Goal: Transaction & Acquisition: Purchase product/service

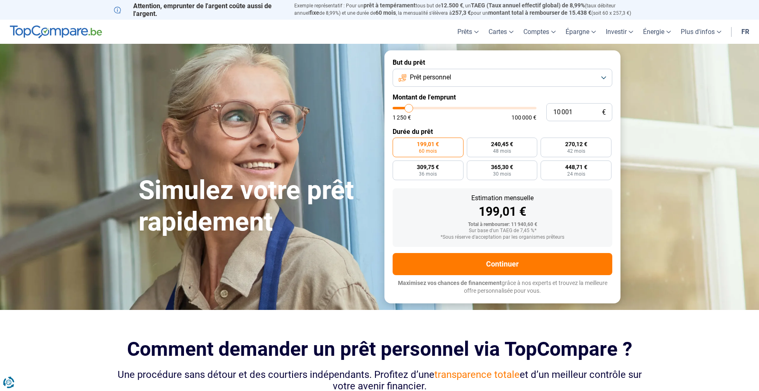
type input "10 250"
type input "10250"
type input "10 750"
type input "10750"
type input "11 000"
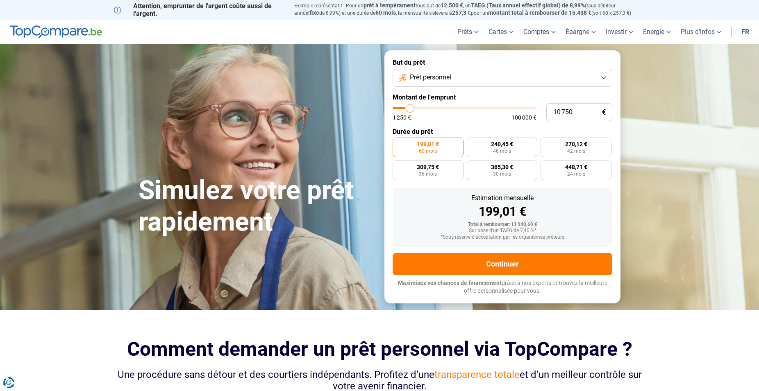
type input "11000"
type input "11 250"
type input "11250"
type input "11 500"
type input "11500"
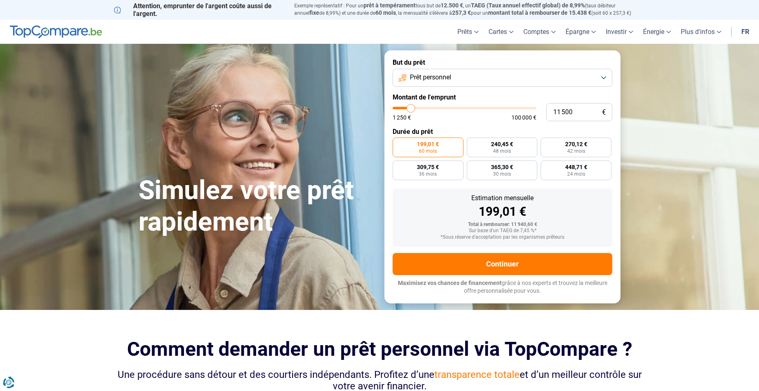
type input "11 750"
type input "11750"
type input "12 500"
type input "12500"
type input "13 250"
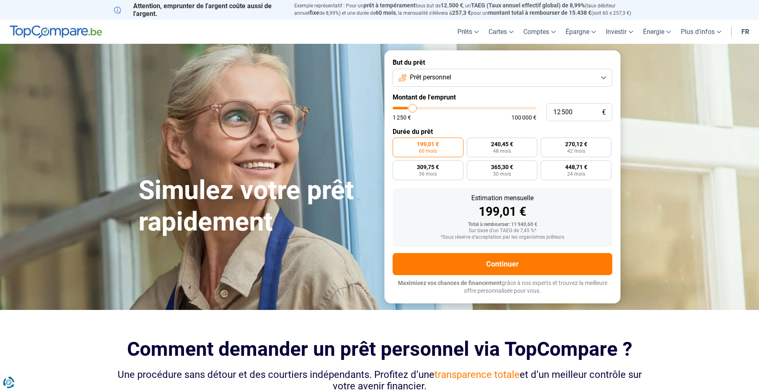
type input "13250"
type input "14 000"
type input "14000"
type input "14 500"
type input "14500"
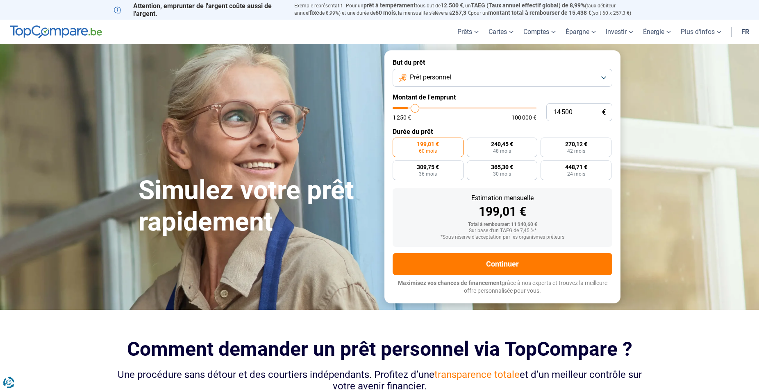
type input "15 250"
type input "15250"
type input "15 500"
type input "15500"
type input "15 750"
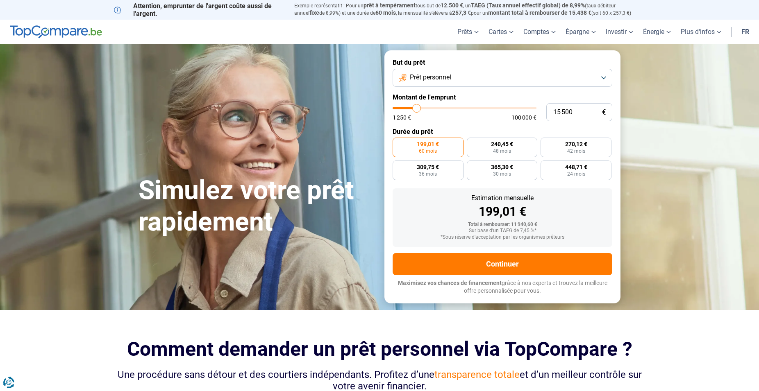
type input "15750"
type input "16 000"
type input "16000"
type input "16 250"
type input "16250"
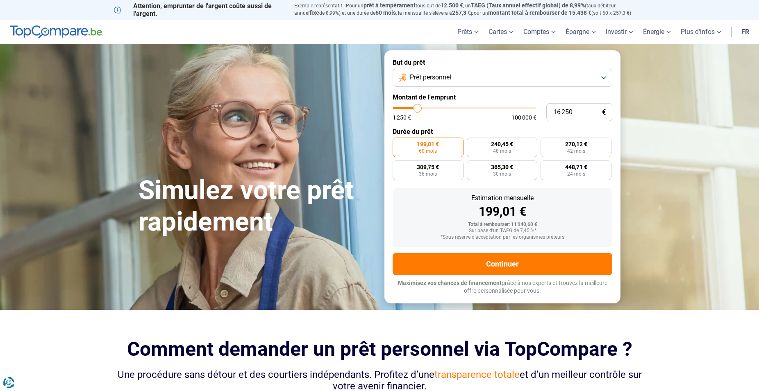
type input "16 750"
type input "16750"
type input "17 000"
type input "17000"
type input "17 250"
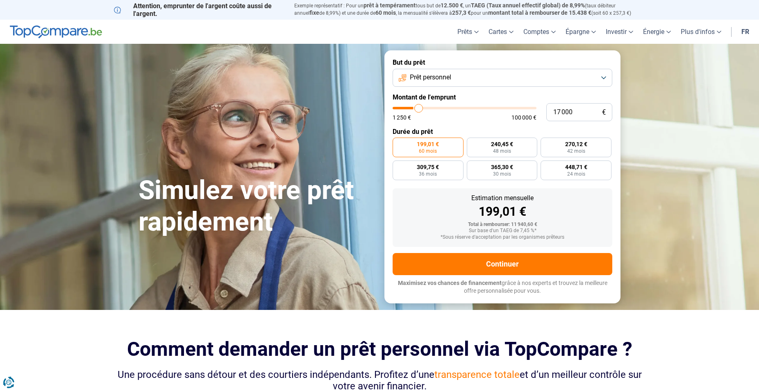
type input "17250"
type input "17 500"
type input "17500"
type input "17 750"
type input "17750"
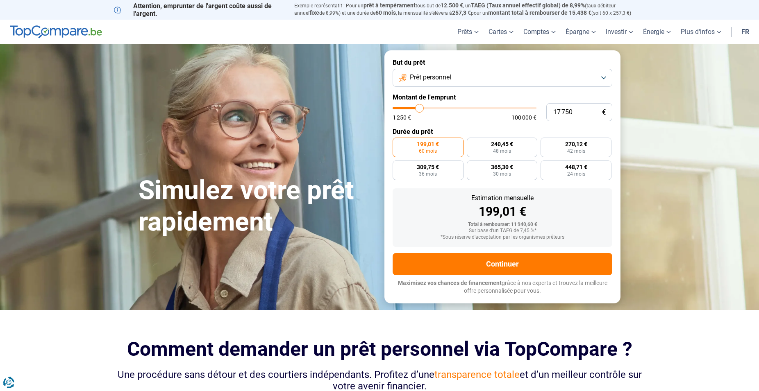
type input "18 250"
type input "18250"
type input "18 500"
type input "18500"
type input "18 750"
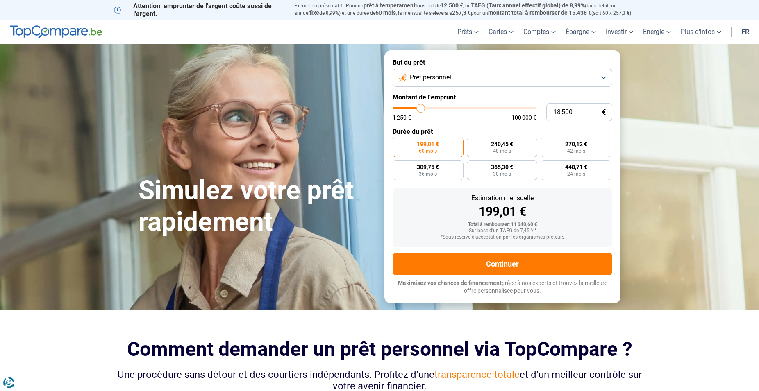
type input "18750"
type input "19 000"
type input "19000"
type input "19 250"
type input "19250"
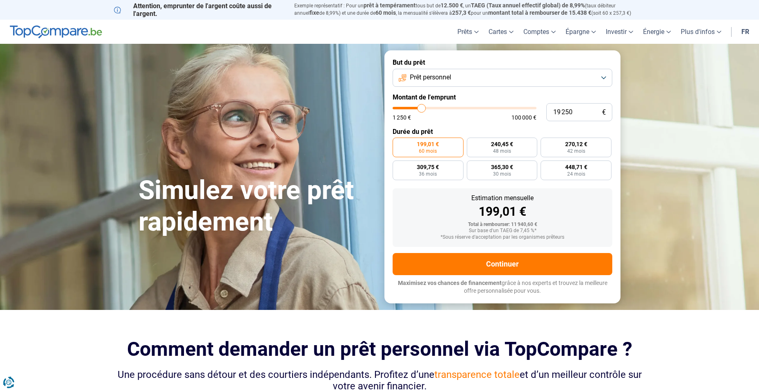
type input "19 500"
type input "19500"
type input "20 000"
type input "20000"
type input "20 250"
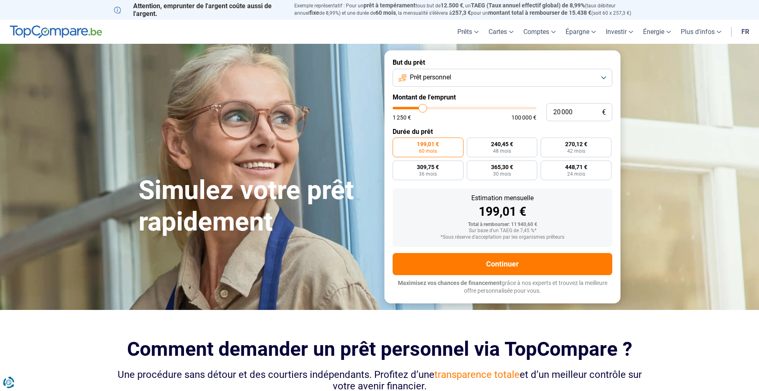
type input "20250"
type input "20 500"
type input "20500"
type input "20 750"
type input "20750"
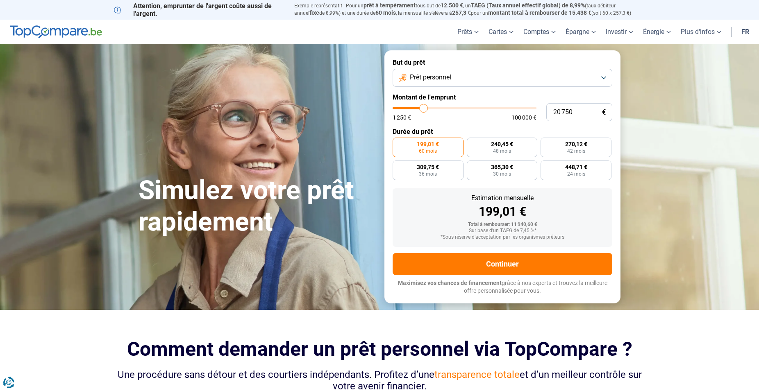
type input "21 000"
type input "21000"
type input "20 750"
type input "20750"
type input "20 500"
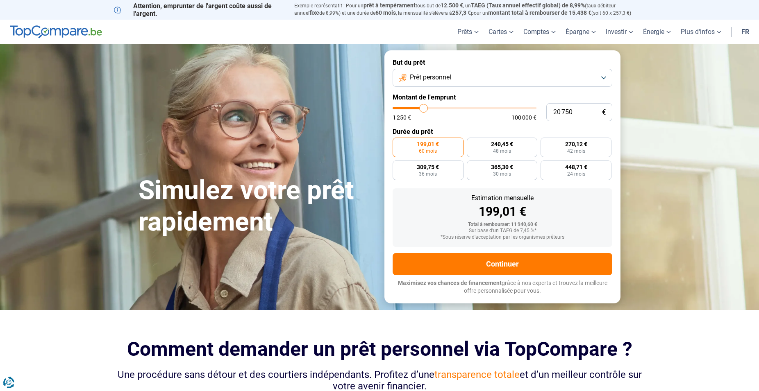
type input "20500"
type input "20 250"
type input "20250"
type input "20 000"
type input "20000"
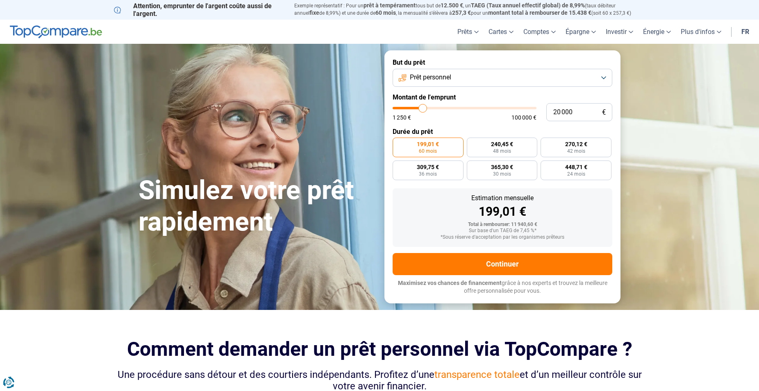
type input "19 500"
type input "19500"
type input "19 000"
type input "19000"
type input "18 750"
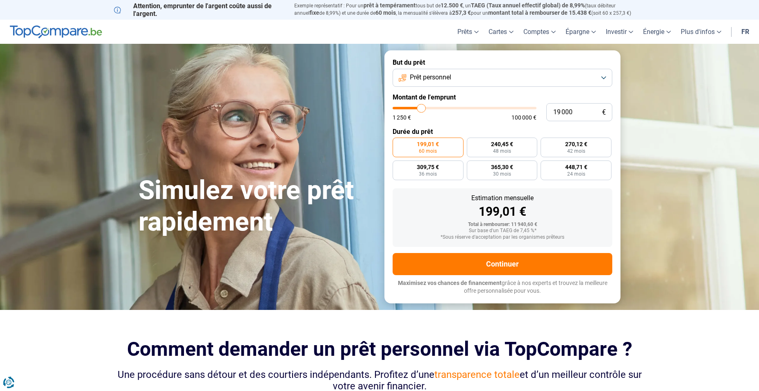
type input "18750"
type input "18 500"
type input "18500"
type input "17 750"
type input "17750"
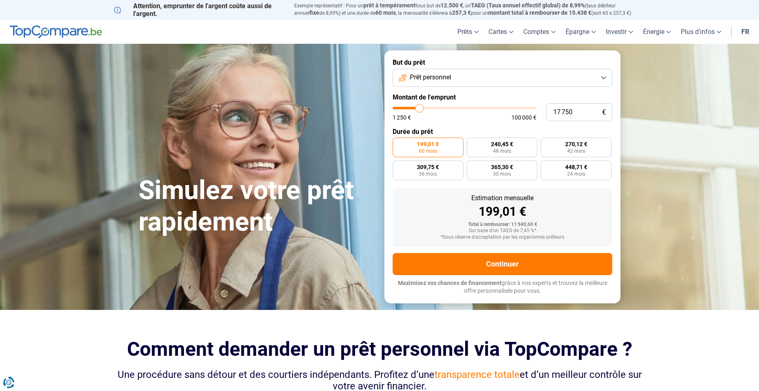
type input "17 250"
type input "17250"
type input "17 000"
type input "17000"
type input "16 750"
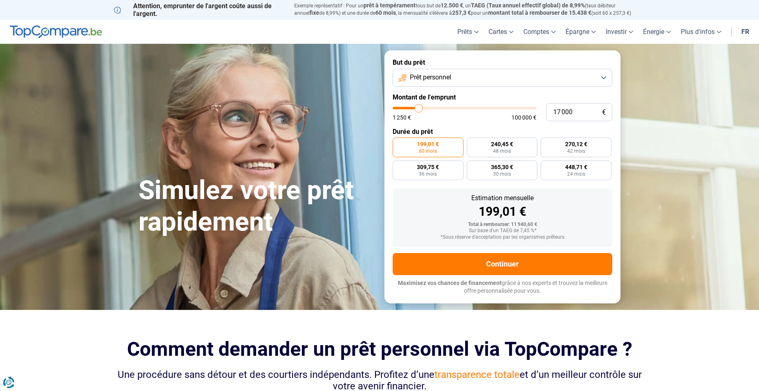
type input "16750"
type input "16 250"
type input "16250"
type input "16 000"
type input "16000"
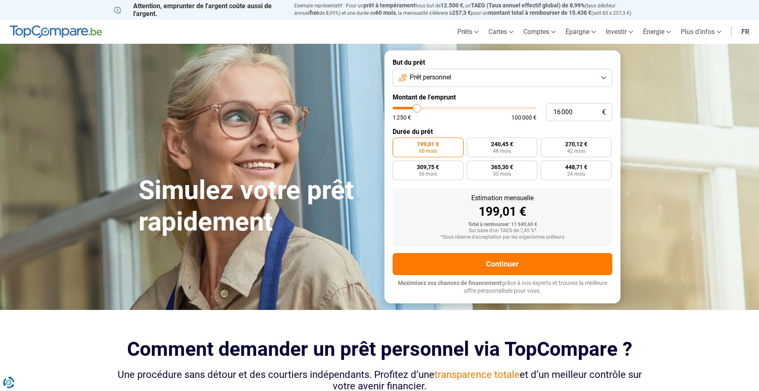
type input "15 500"
type input "15500"
type input "14 750"
type input "14750"
type input "14 250"
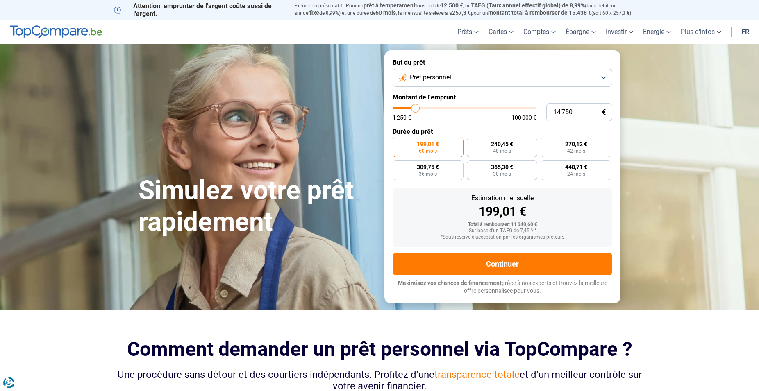
type input "14250"
type input "14 000"
type input "14000"
type input "13 750"
type input "13750"
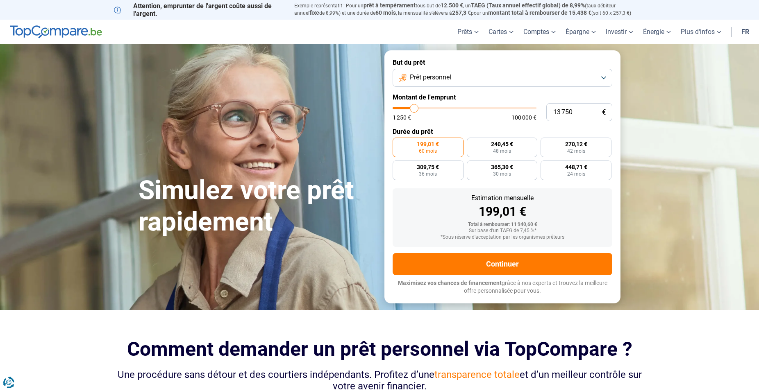
type input "13 000"
type input "13000"
type input "12 750"
type input "12750"
type input "12 250"
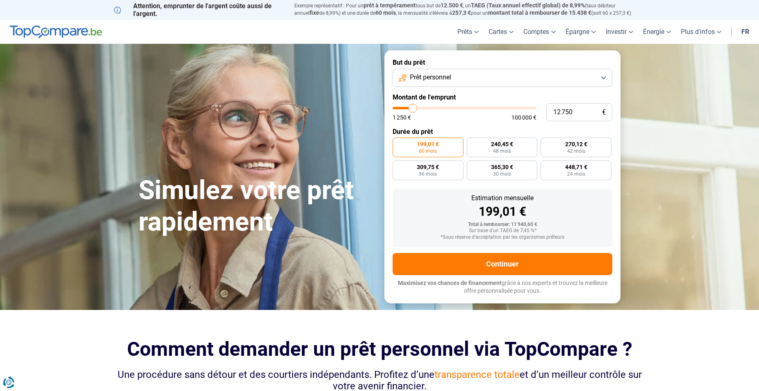
type input "12250"
type input "11 500"
type input "11500"
type input "11 250"
type input "11250"
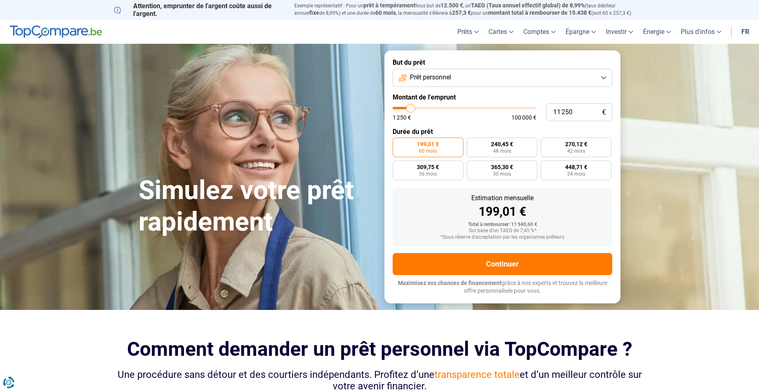
type input "10 750"
type input "10750"
type input "10 250"
type input "10250"
type input "10 000"
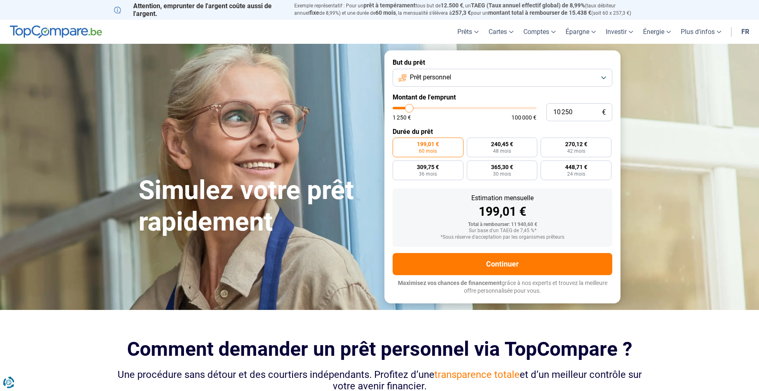
type input "10000"
type input "9 750"
type input "9750"
type input "9 500"
type input "9500"
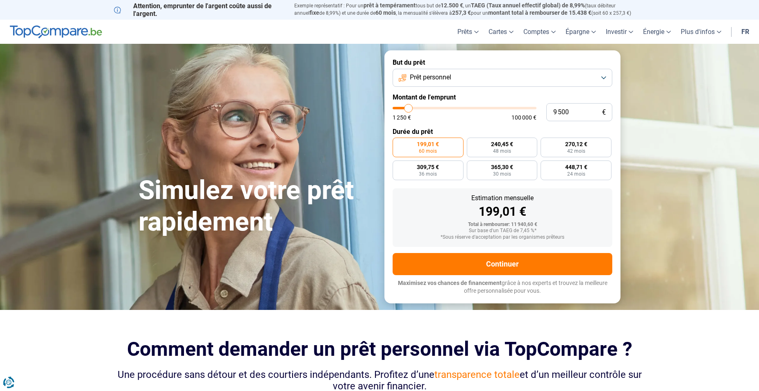
type input "9 250"
type input "9250"
type input "8 750"
type input "8750"
type input "8 500"
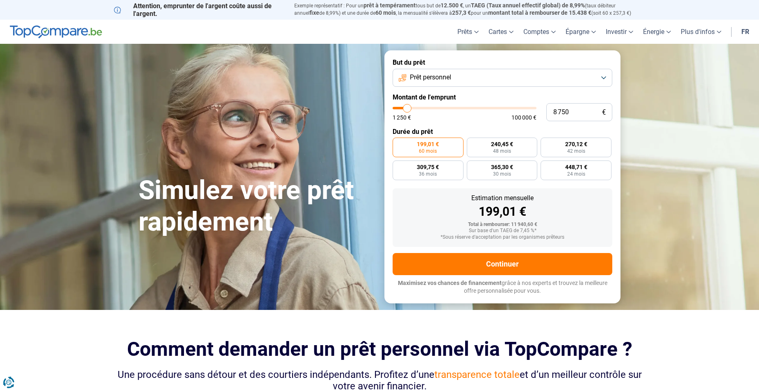
type input "8500"
type input "8 000"
type input "8000"
type input "7 750"
type input "7750"
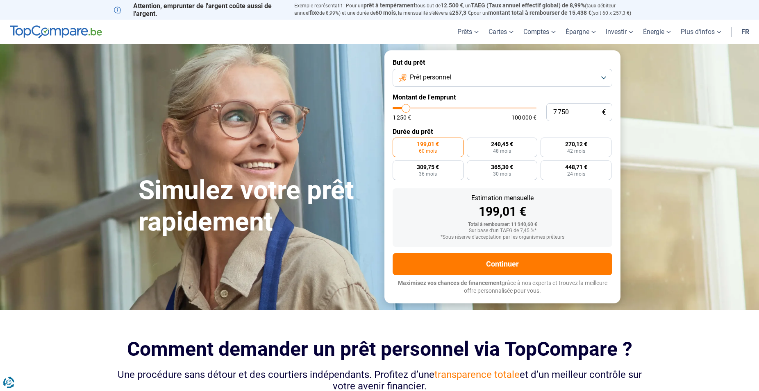
type input "7 250"
type input "7250"
type input "7 000"
type input "7000"
type input "6 750"
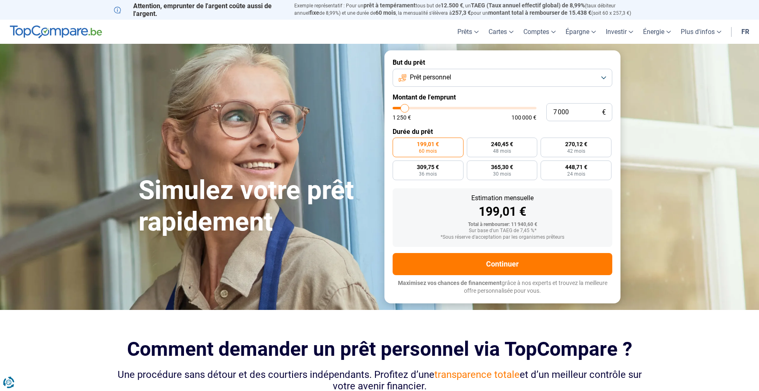
type input "6750"
type input "6 500"
type input "6500"
type input "6 250"
type input "6250"
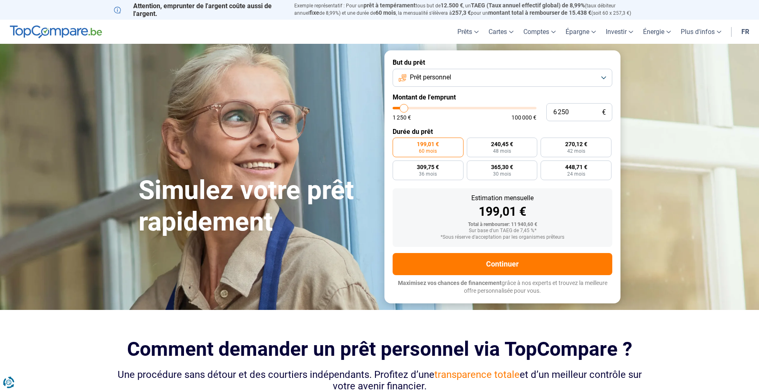
type input "5 750"
type input "5750"
type input "5 500"
type input "5500"
type input "5 250"
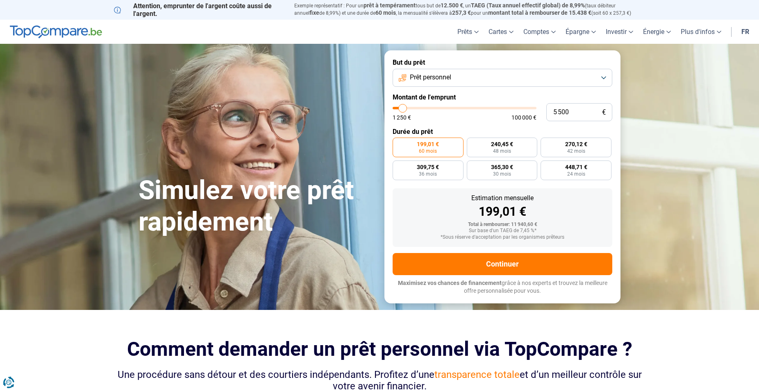
type input "5250"
type input "5 000"
type input "5000"
type input "5 250"
type input "5250"
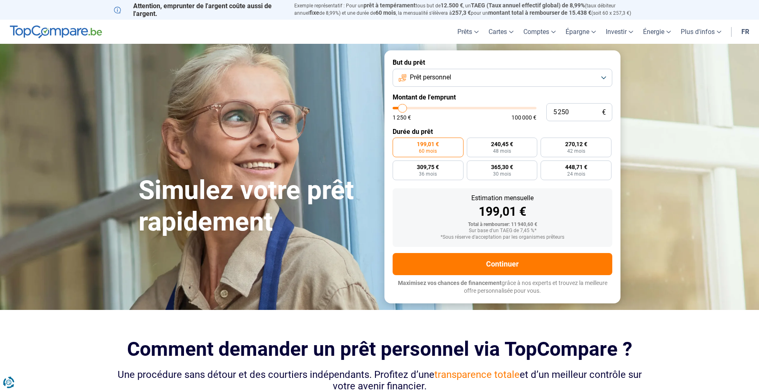
type input "5 500"
type input "5500"
type input "5 750"
type input "5750"
type input "5 500"
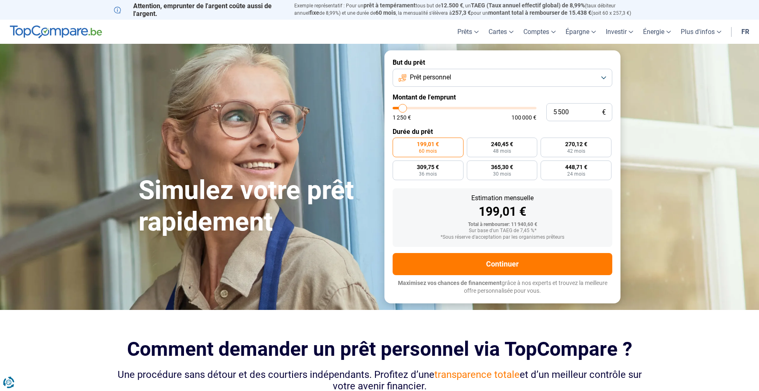
drag, startPoint x: 410, startPoint y: 108, endPoint x: 403, endPoint y: 108, distance: 6.6
type input "5500"
click at [403, 108] on input "range" at bounding box center [465, 108] width 144 height 2
radio input "true"
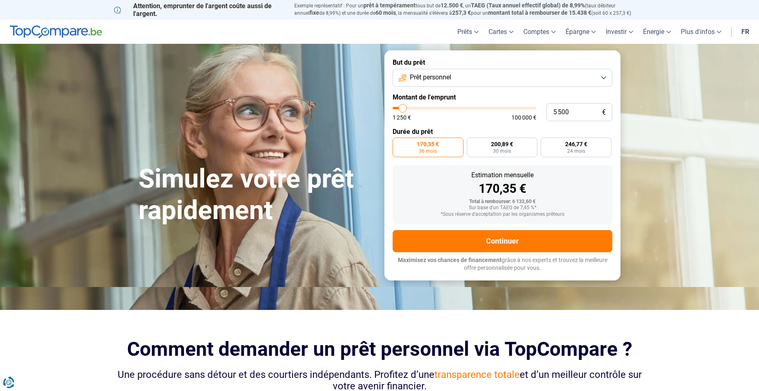
click at [501, 80] on button "Prêt personnel" at bounding box center [503, 78] width 220 height 18
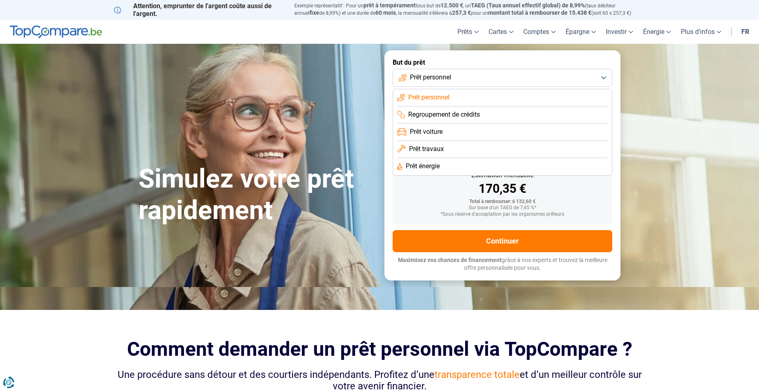
click at [606, 76] on button "Prêt personnel" at bounding box center [503, 78] width 220 height 18
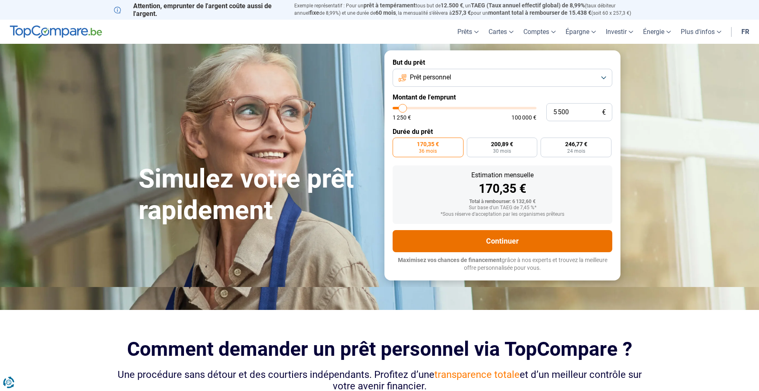
click at [507, 238] on button "Continuer" at bounding box center [503, 241] width 220 height 22
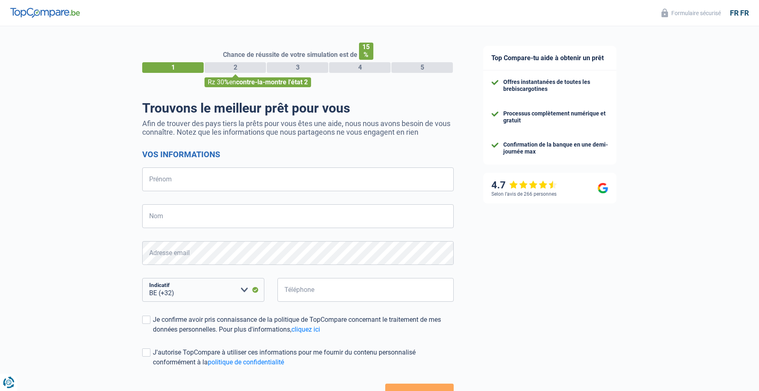
select select "32"
click at [279, 181] on input "Prénom" at bounding box center [298, 180] width 312 height 24
type input "[PERSON_NAME]"
click at [269, 213] on input "Nom" at bounding box center [298, 217] width 312 height 24
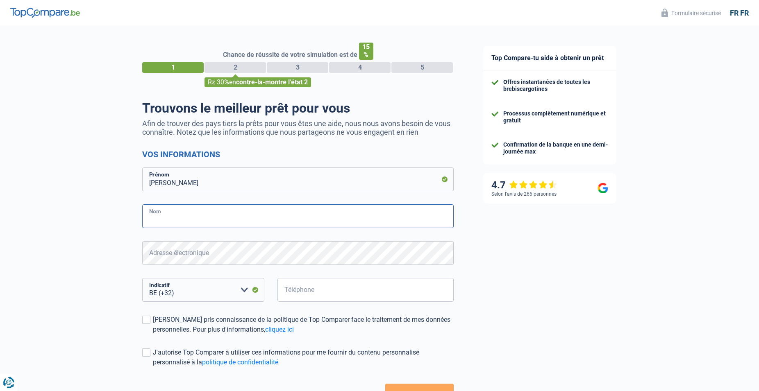
click at [269, 213] on input "Nom" at bounding box center [298, 217] width 312 height 24
type input "dehont"
click at [142, 278] on select "BE (+32) LU (+352) Veuillez sélectionner une option" at bounding box center [203, 290] width 122 height 24
click at [221, 292] on select "BE (+32) LU (+352) Veuillez sélectionner une option" at bounding box center [203, 290] width 122 height 24
click at [142, 278] on select "BE (+32) LU (+352) Veuillez sélectionner une option" at bounding box center [203, 290] width 122 height 24
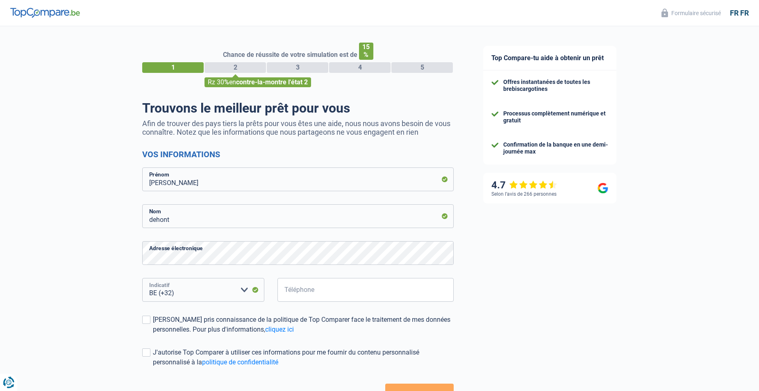
click at [218, 291] on select "BE (+32) LU (+352) Veuillez sélectionner une option" at bounding box center [203, 290] width 122 height 24
click at [142, 278] on select "BE (+32) LU (+352) Veuillez sélectionner une option" at bounding box center [203, 290] width 122 height 24
click at [216, 291] on select "BE (+32) LU (+352) Veuillez sélectionner une option" at bounding box center [203, 290] width 122 height 24
click at [313, 294] on input "Téléphone" at bounding box center [366, 290] width 176 height 24
click at [314, 294] on input "Téléphone" at bounding box center [366, 290] width 176 height 24
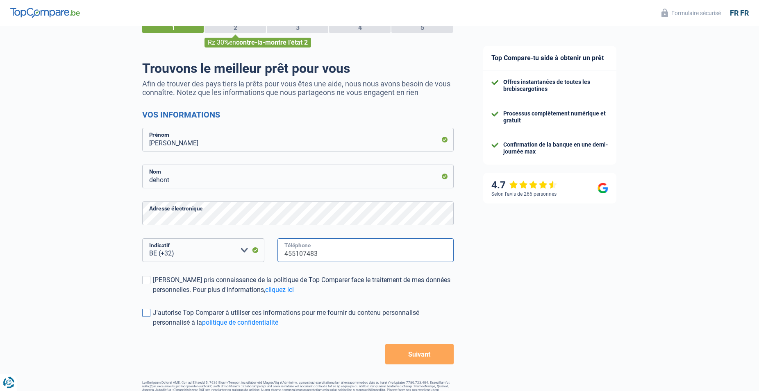
scroll to position [42, 0]
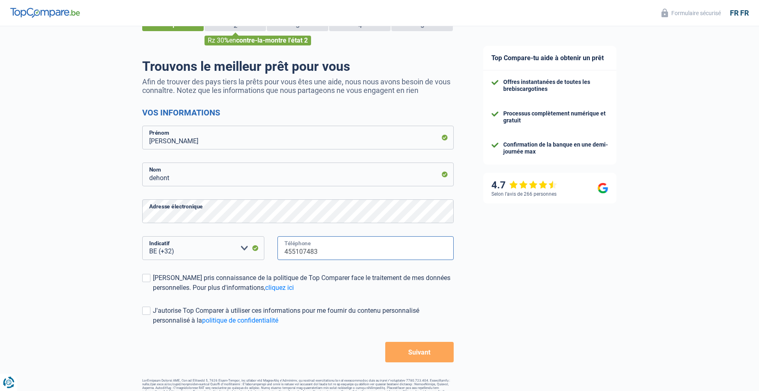
type input "455107483"
click at [422, 352] on button "Suivant" at bounding box center [419, 352] width 68 height 20
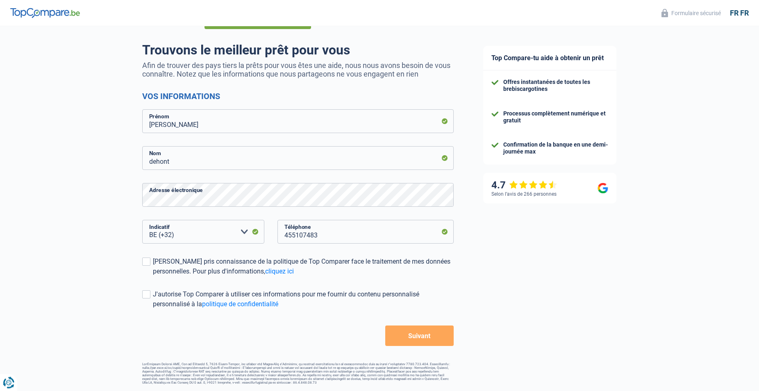
scroll to position [61, 0]
click at [150, 259] on span at bounding box center [146, 262] width 8 height 8
click at [153, 277] on input "Jeannenez pris connaissance de la politique de Top Comparer face le traitement …" at bounding box center [153, 277] width 0 height 0
click at [423, 332] on button "Suivant" at bounding box center [419, 336] width 68 height 20
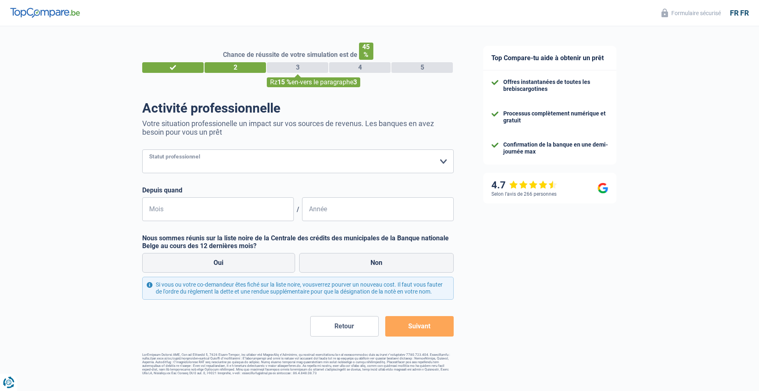
click at [142, 150] on select "Ouvrier Employé privé Employé public Invalide Indépendant Pensionné Chômeur Mut…" at bounding box center [298, 162] width 312 height 24
select select "worker"
click option "Ouvrier" at bounding box center [0, 0] width 0 height 0
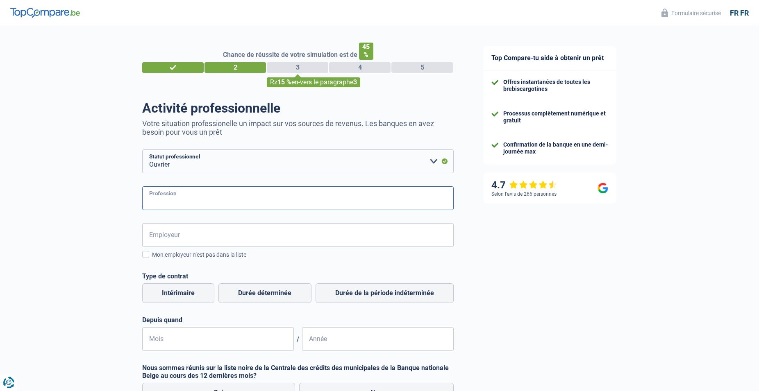
click at [238, 198] on input "Profession" at bounding box center [298, 199] width 312 height 24
type input "operateur sableur"
click at [198, 236] on input "Employeur" at bounding box center [298, 235] width 312 height 24
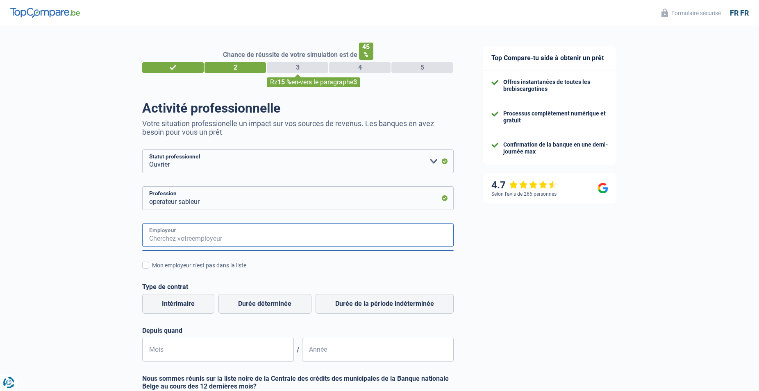
click at [197, 237] on input "Employeur" at bounding box center [298, 235] width 312 height 24
click at [197, 243] on input "Employeur" at bounding box center [298, 235] width 312 height 24
type input "precimetal castingpar"
click at [184, 266] on div "Mon employeur n’est pas dans la liste" at bounding box center [303, 266] width 302 height 9
click at [152, 270] on input "Mon employeur n’est pas dans la liste" at bounding box center [152, 270] width 0 height 0
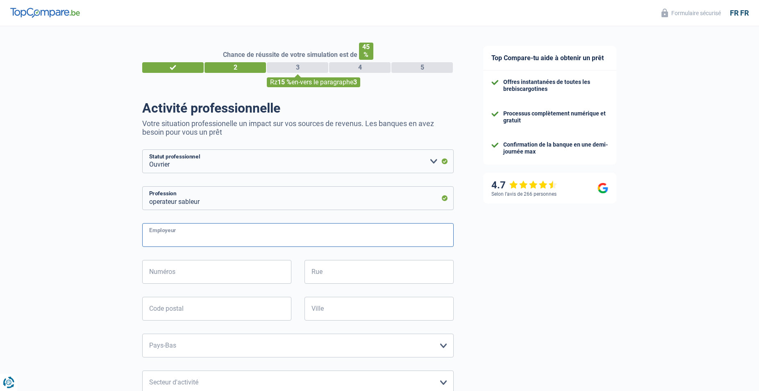
click at [216, 238] on input "Employeur" at bounding box center [298, 235] width 312 height 24
type input "precimetal"
click at [190, 275] on input "Numéros" at bounding box center [216, 272] width 149 height 24
type input "89"
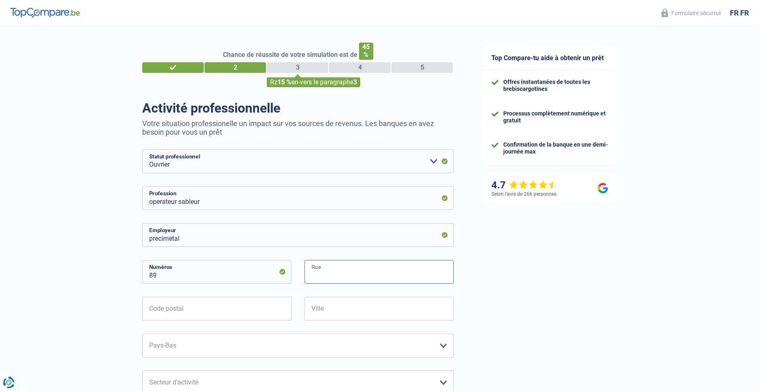
click at [333, 271] on input "Rue" at bounding box center [379, 272] width 149 height 24
type input "chaussee de mons"
click at [209, 312] on input "Code postal" at bounding box center [216, 309] width 149 height 24
click at [339, 312] on input "Ville" at bounding box center [379, 309] width 149 height 24
type input "seneffe"
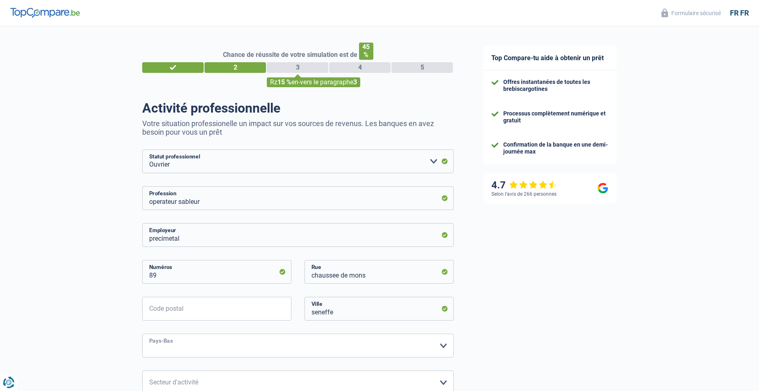
click at [142, 334] on select "Belgique France Allemagne Italie Luxembourg Pays-Bas Espagne Suisse Veuillez sé…" at bounding box center [298, 346] width 312 height 24
select select "BE"
click option "[GEOGRAPHIC_DATA]" at bounding box center [0, 0] width 0 height 0
click at [215, 239] on input "precimetal" at bounding box center [298, 235] width 312 height 24
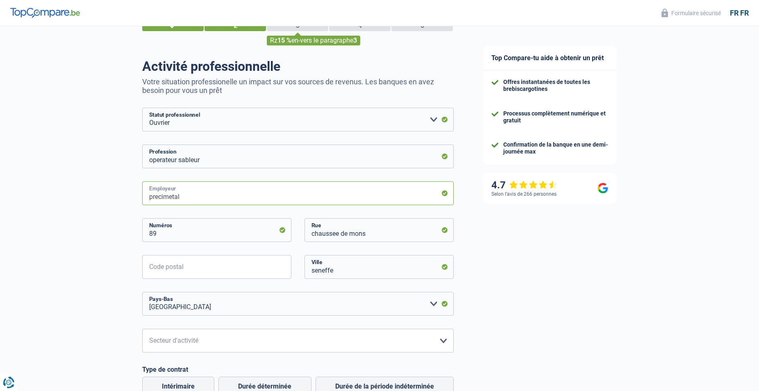
scroll to position [84, 0]
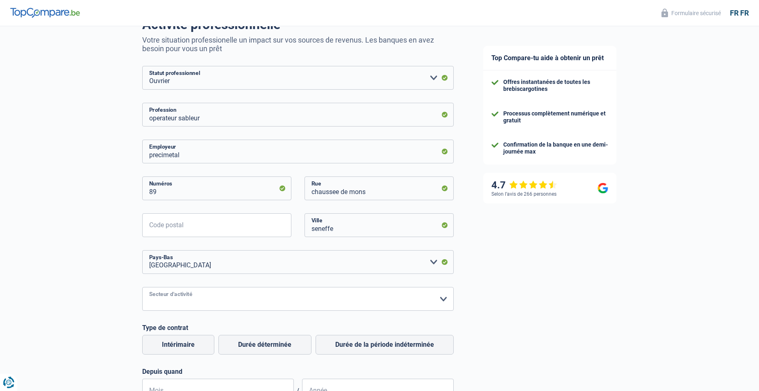
click at [142, 287] on select "Agriculture/Pêche Industrie Horeca Courier/Fitness/Taxi Construction Banques/As…" at bounding box center [298, 299] width 312 height 24
select select "industry"
click option "Industrie" at bounding box center [0, 0] width 0 height 0
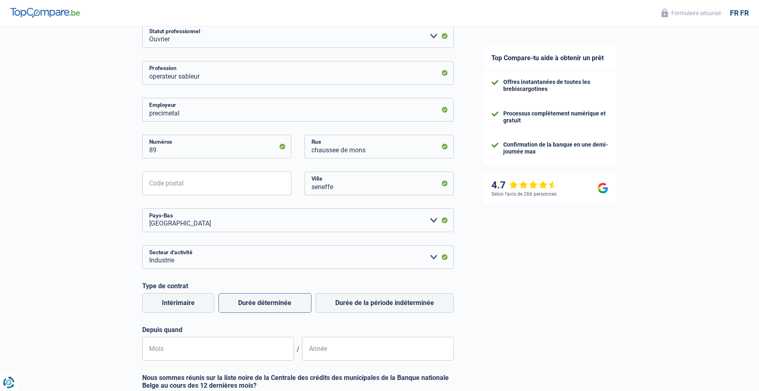
click at [307, 306] on label "Durée déterminée" at bounding box center [265, 304] width 93 height 20
click at [307, 306] on input "Durée déterminée" at bounding box center [265, 304] width 93 height 20
radio input "true"
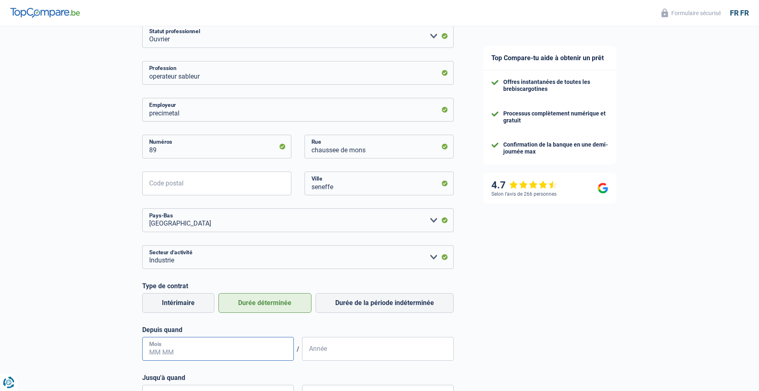
click at [230, 352] on input "Mois" at bounding box center [218, 349] width 152 height 24
click at [178, 354] on input "08" at bounding box center [218, 349] width 152 height 24
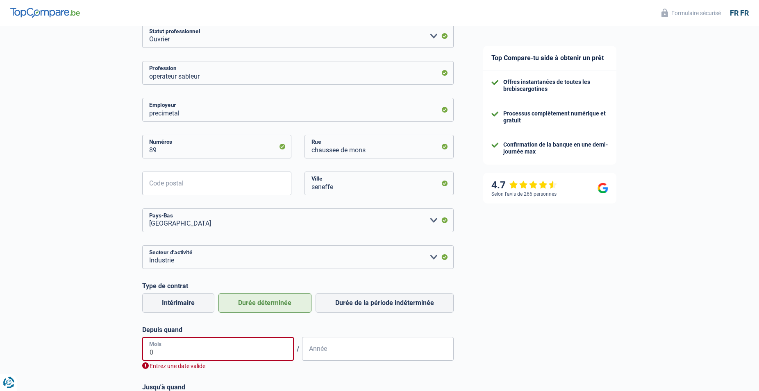
type input "09"
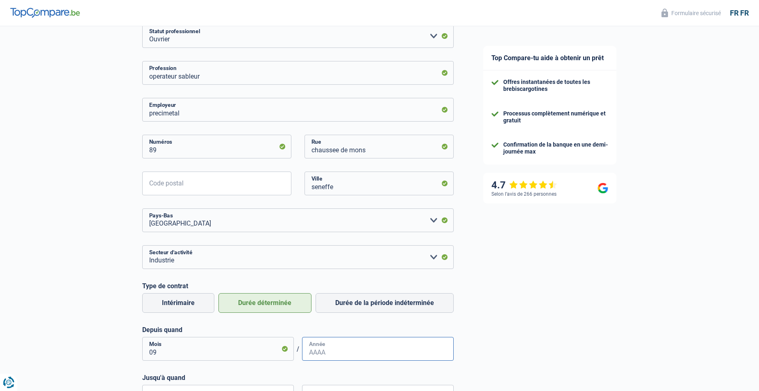
click at [338, 356] on input "Année" at bounding box center [378, 349] width 152 height 24
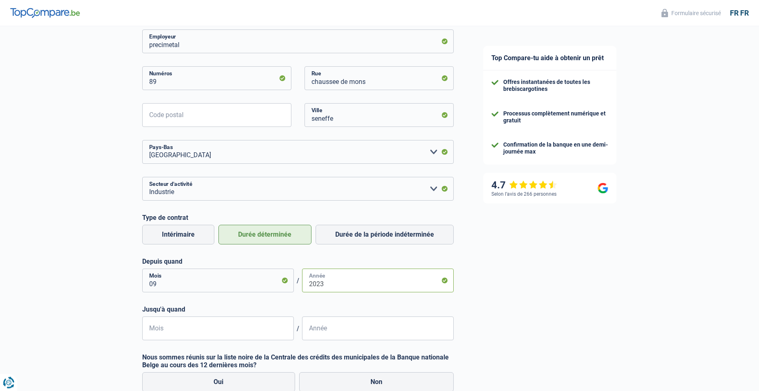
scroll to position [209, 0]
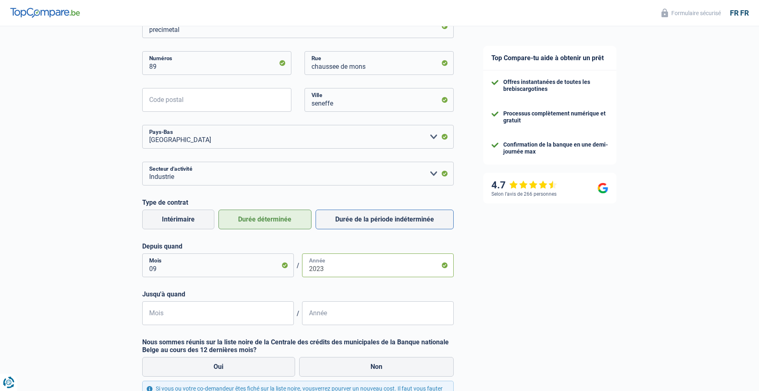
type input "2023"
click at [372, 223] on label "Durée de la période indéterminée" at bounding box center [385, 220] width 138 height 20
click at [372, 223] on input "Durée de la période indéterminée" at bounding box center [385, 220] width 138 height 20
radio input "true"
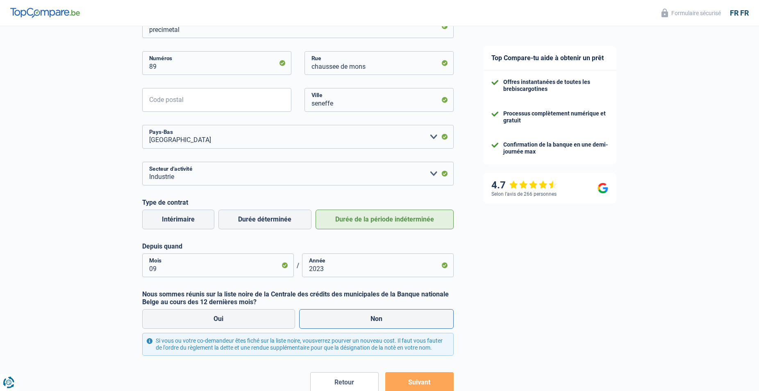
click at [350, 315] on label "Non" at bounding box center [376, 320] width 155 height 20
click at [369, 318] on label "Non" at bounding box center [376, 320] width 155 height 20
click at [369, 318] on input "Non" at bounding box center [376, 320] width 155 height 20
radio input "true"
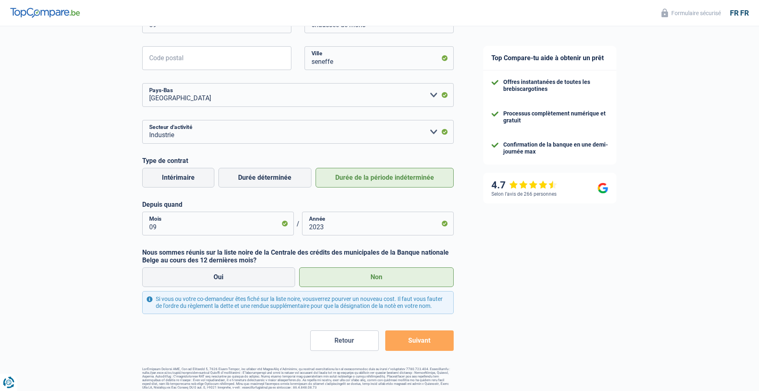
click at [423, 338] on button "Suivant" at bounding box center [419, 341] width 68 height 20
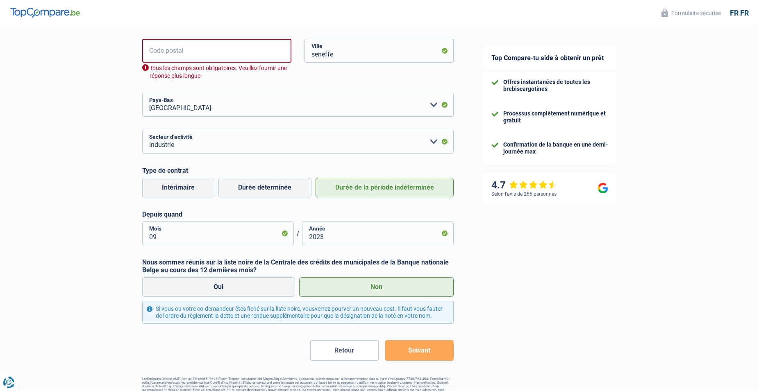
scroll to position [259, 0]
click at [225, 52] on input "Code postal" at bounding box center [216, 50] width 149 height 24
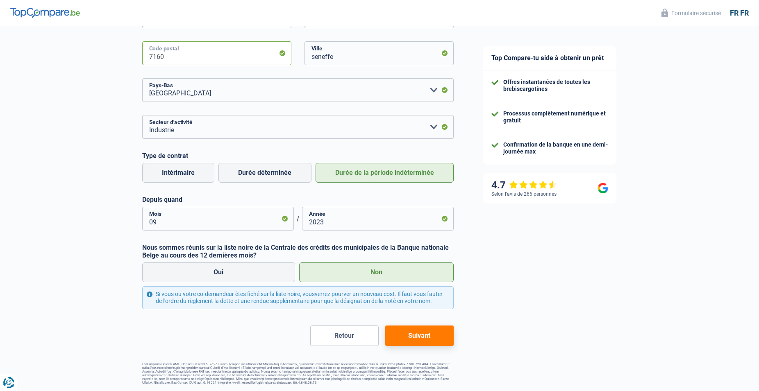
type input "7160"
click at [428, 329] on button "Suivant" at bounding box center [419, 336] width 68 height 20
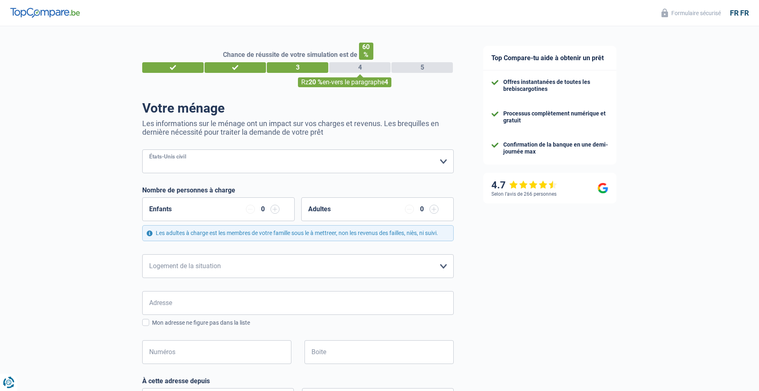
click at [142, 150] on select "Célibataire Marié(e) Cohabitant(e) légal(e) Divorcé(e) Veuf(ve) Séparé (de fait…" at bounding box center [298, 162] width 312 height 24
select select "divorced"
click option "Divorcé(e)" at bounding box center [0, 0] width 0 height 0
click at [142, 255] on select "Locataire Propriétaire avec prêt hypothécaire Propriétaire sans prêt hypothécai…" at bounding box center [298, 267] width 312 height 24
select select "rents"
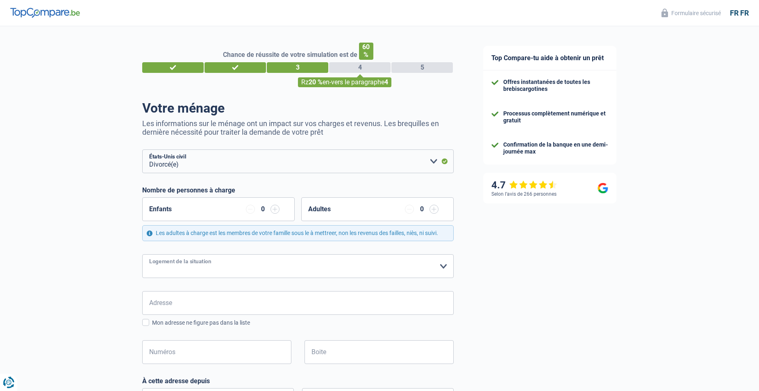
click option "Locataire" at bounding box center [0, 0] width 0 height 0
click at [236, 303] on input "Adresse" at bounding box center [298, 303] width 312 height 24
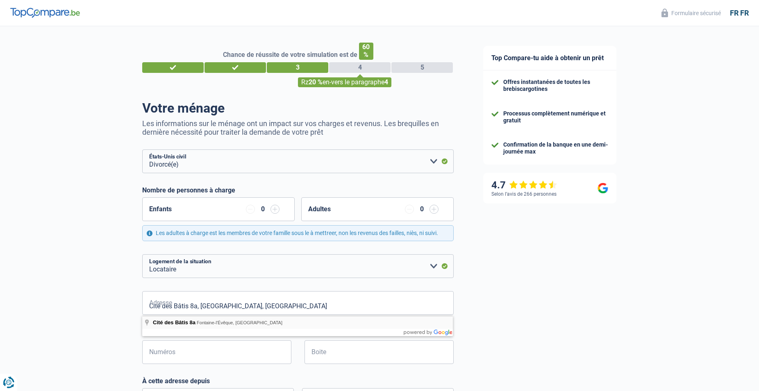
type input "Cité des Bâtis, 6141, Fontaine-l'Évêque, BE"
type input "8"
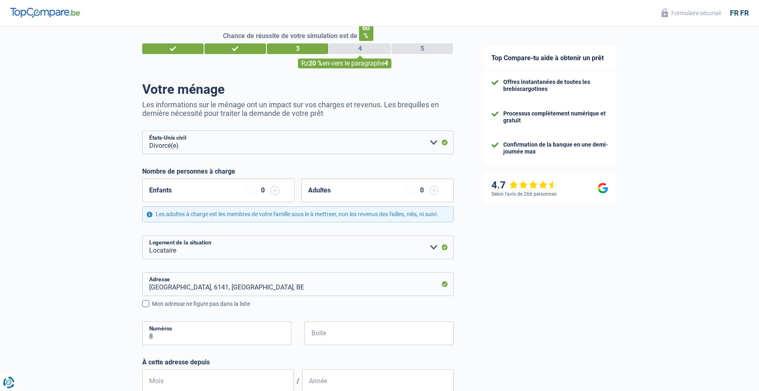
scroll to position [42, 0]
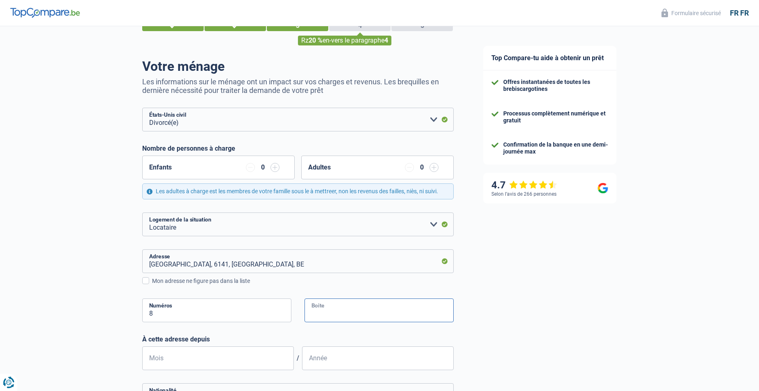
click at [341, 311] on input "Boite" at bounding box center [379, 311] width 149 height 24
type input "a"
click at [268, 359] on input "Mois" at bounding box center [218, 359] width 152 height 24
type input "06"
click at [361, 365] on input "Année" at bounding box center [378, 359] width 152 height 24
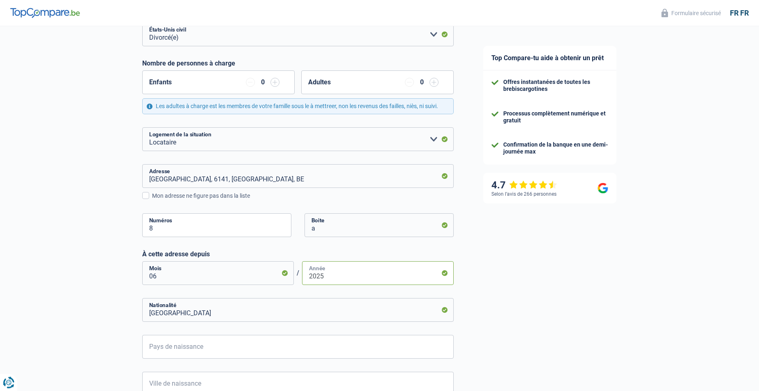
scroll to position [167, 0]
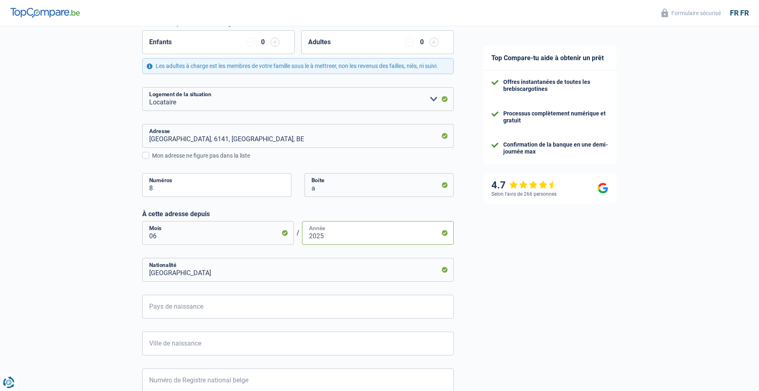
type input "2025"
click at [298, 310] on input "Pays de naissance" at bounding box center [298, 307] width 312 height 24
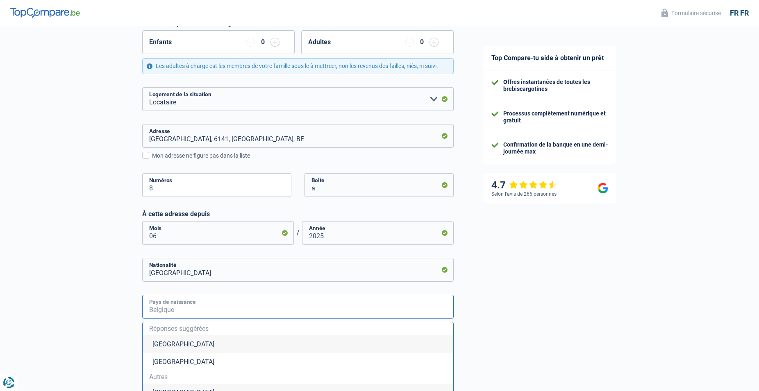
click at [297, 309] on input "Pays de naissance" at bounding box center [298, 307] width 312 height 24
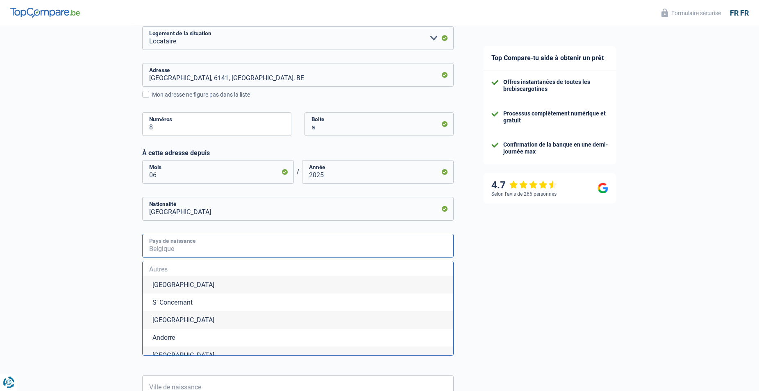
scroll to position [251, 0]
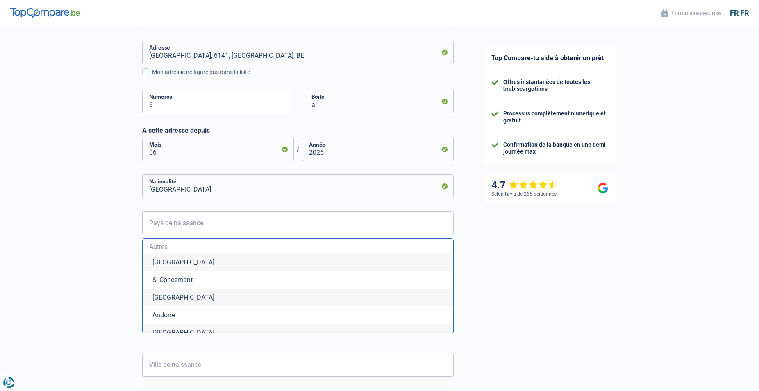
click at [504, 284] on div "Top Compare-tu aide à obtenir un prêt Offres instantanées de toutes les brebisc…" at bounding box center [614, 135] width 291 height 721
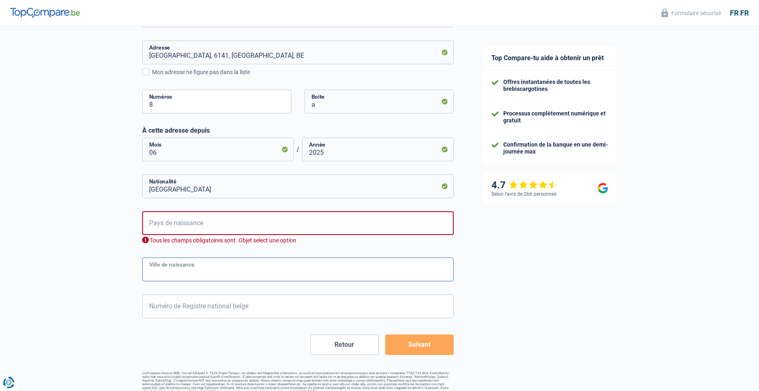
click at [255, 273] on input "Ville de naissance" at bounding box center [298, 270] width 312 height 24
click at [253, 273] on input "Ville de naissance" at bounding box center [298, 270] width 312 height 24
type input "[GEOGRAPHIC_DATA]"
click at [253, 308] on input "Numéro de Registre national belge" at bounding box center [298, 307] width 312 height 24
type input "74.09.08-101.15"
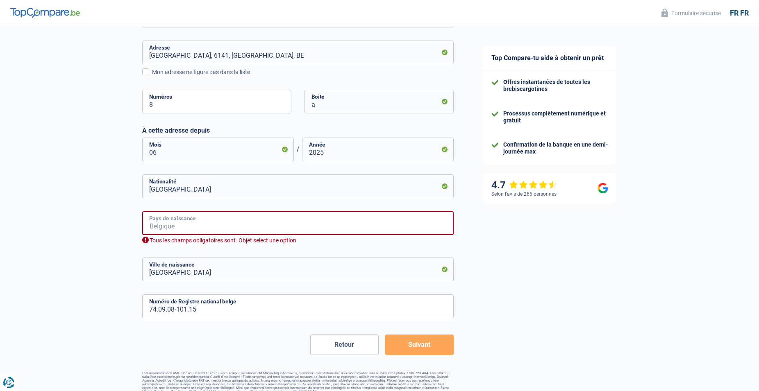
click at [260, 225] on input "Pays de naissance" at bounding box center [298, 224] width 312 height 24
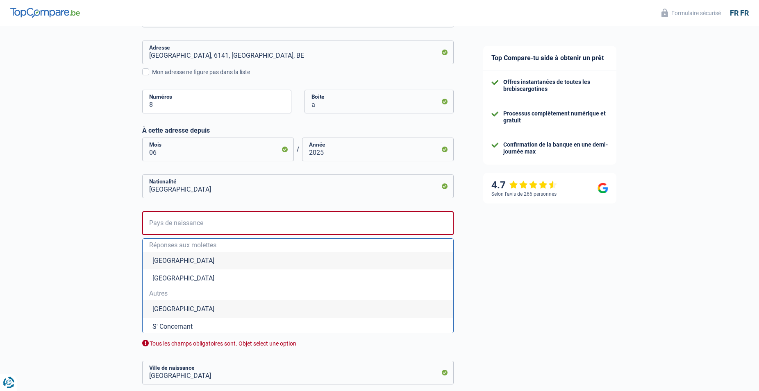
click at [172, 260] on li "[GEOGRAPHIC_DATA]" at bounding box center [298, 261] width 311 height 18
type input "[GEOGRAPHIC_DATA]"
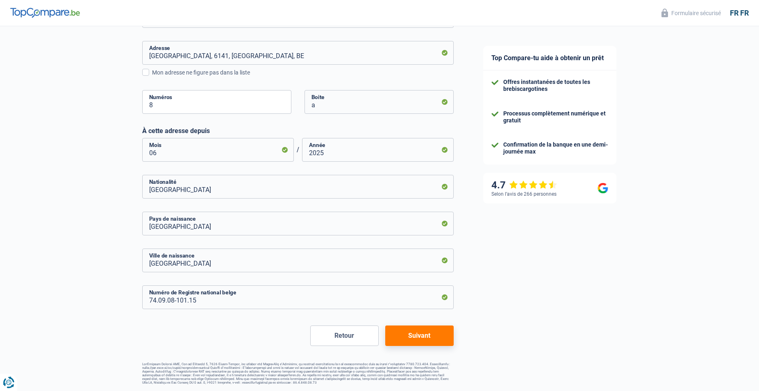
click at [423, 333] on button "Suivant" at bounding box center [419, 336] width 68 height 20
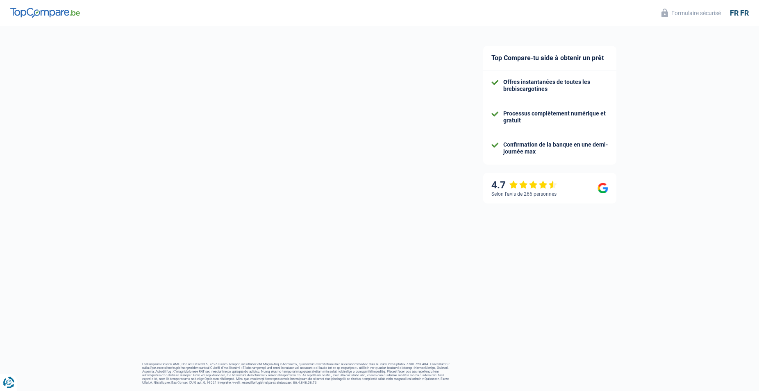
select select "netSalary"
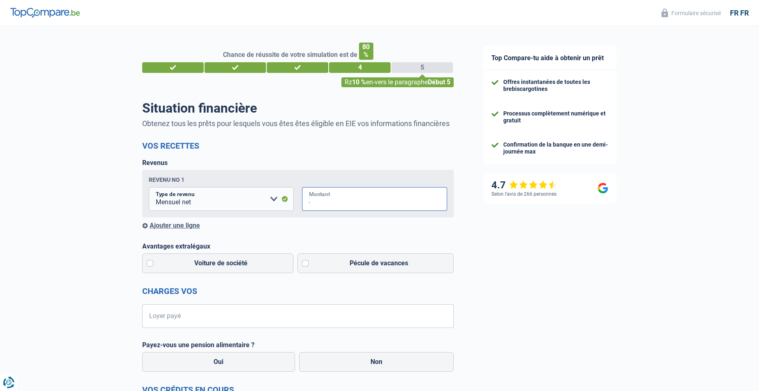
click at [328, 201] on input "Montant" at bounding box center [378, 199] width 137 height 24
type input "2.100"
click at [311, 264] on label "Pécule de vacances" at bounding box center [376, 264] width 157 height 20
click at [311, 264] on input "Pécule de vacances" at bounding box center [376, 264] width 157 height 20
checkbox input "true"
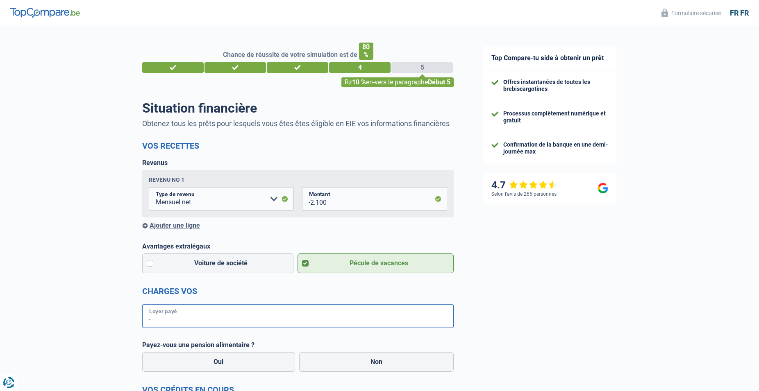
click at [241, 317] on input "Loyer payé" at bounding box center [301, 317] width 303 height 24
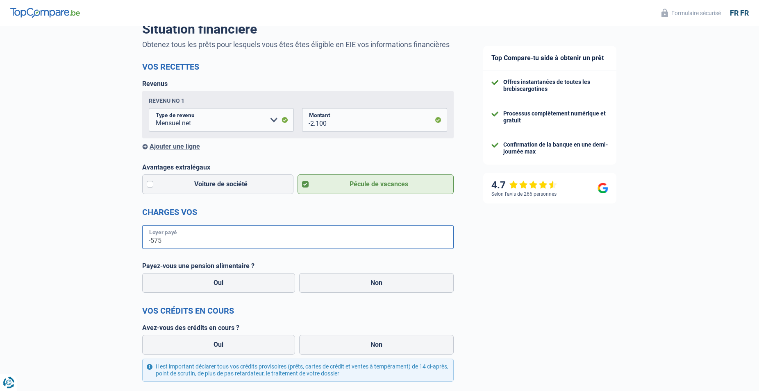
scroll to position [84, 0]
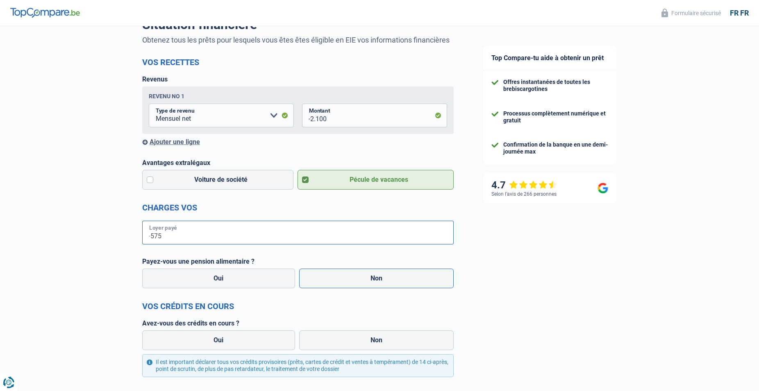
type input "575"
click at [357, 275] on label "Non" at bounding box center [376, 279] width 155 height 20
click at [357, 275] on input "Non" at bounding box center [376, 279] width 155 height 20
radio input "true"
click at [271, 343] on label "Oui" at bounding box center [218, 341] width 153 height 20
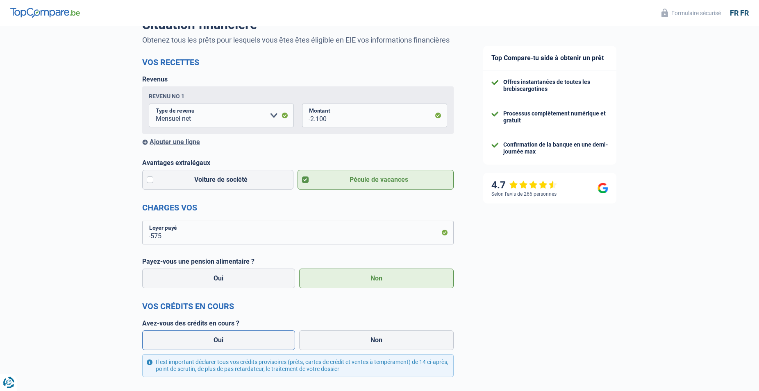
click at [271, 343] on input "Oui" at bounding box center [218, 341] width 153 height 20
radio input "true"
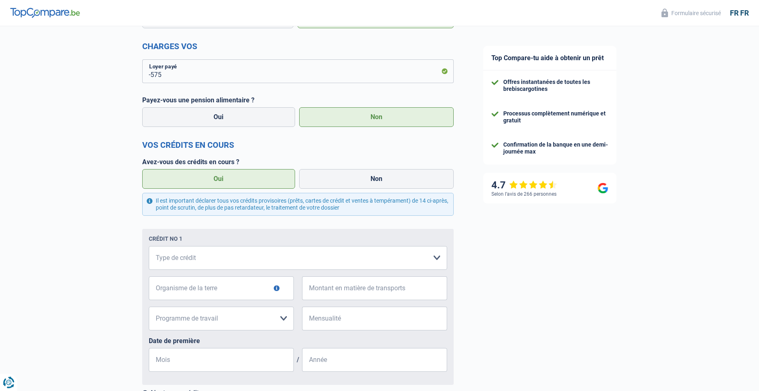
scroll to position [251, 0]
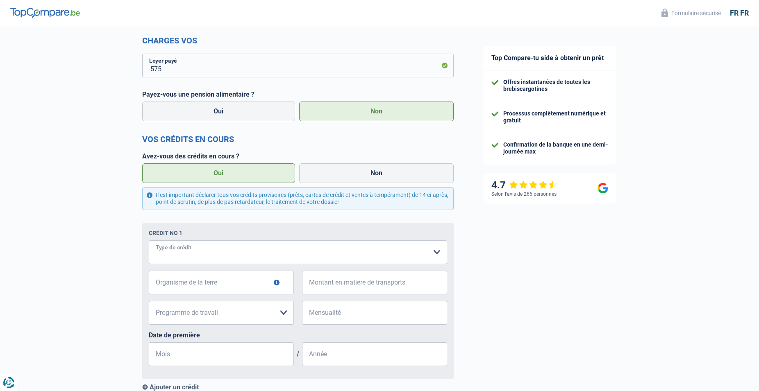
click at [149, 241] on select "Carte ou ouverture de crédit Prêt hypothécaire Vente à tempérament Prêt à tempé…" at bounding box center [298, 253] width 298 height 24
select select "carLoan"
click option "Prêt voiture" at bounding box center [0, 0] width 0 height 0
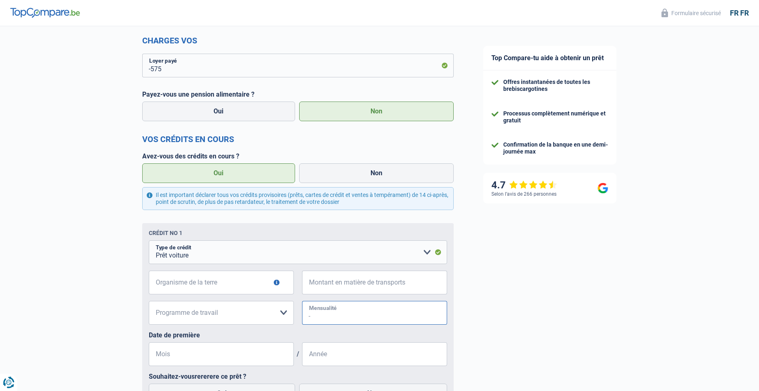
click at [347, 313] on input "Mensualité" at bounding box center [378, 313] width 137 height 24
type input "390"
click at [237, 360] on input "Mois" at bounding box center [221, 355] width 145 height 24
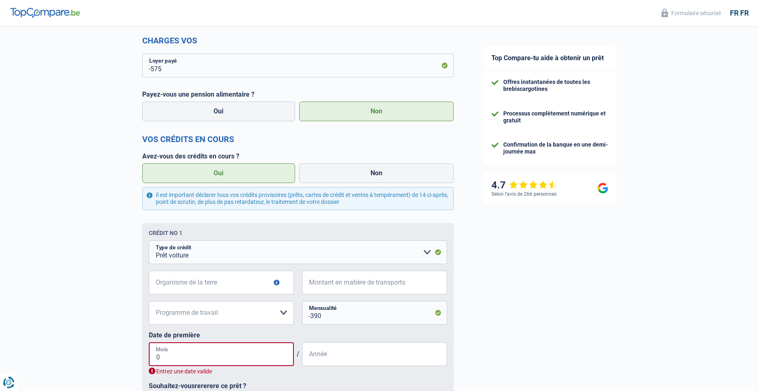
type input "03"
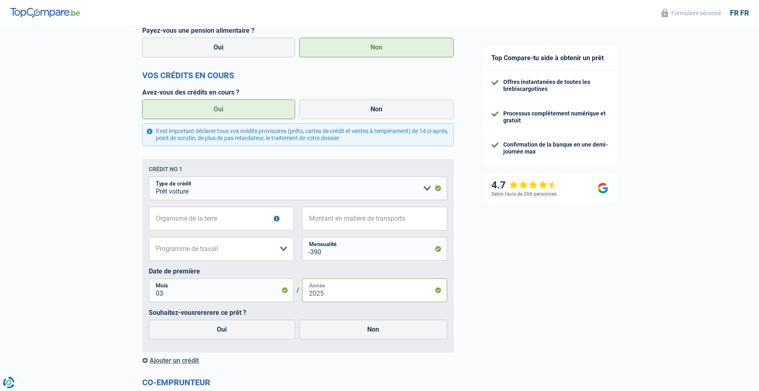
scroll to position [335, 0]
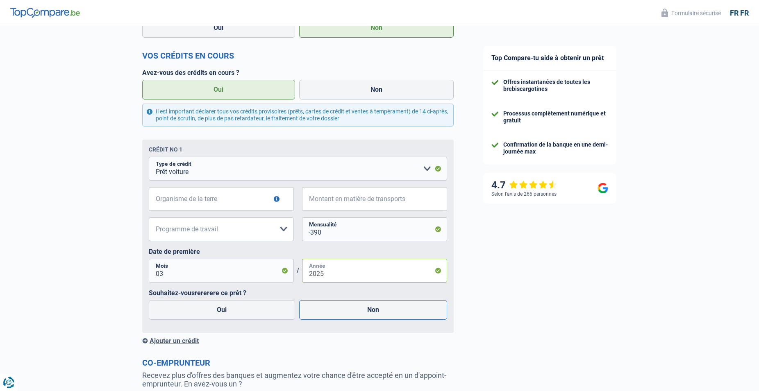
type input "2025"
click at [377, 314] on label "Non" at bounding box center [373, 310] width 148 height 20
click at [377, 314] on input "Non" at bounding box center [373, 310] width 148 height 20
radio input "true"
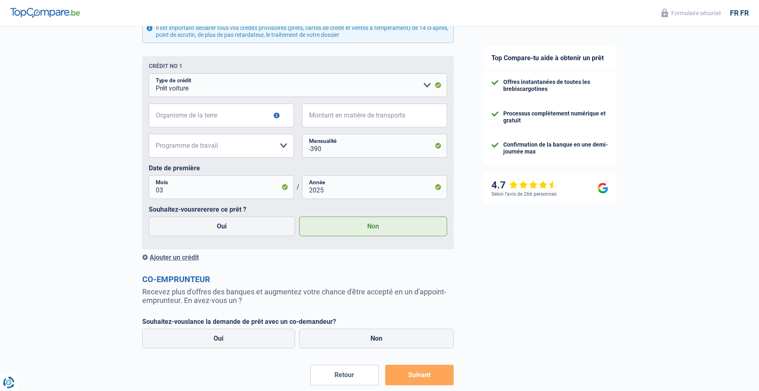
scroll to position [460, 0]
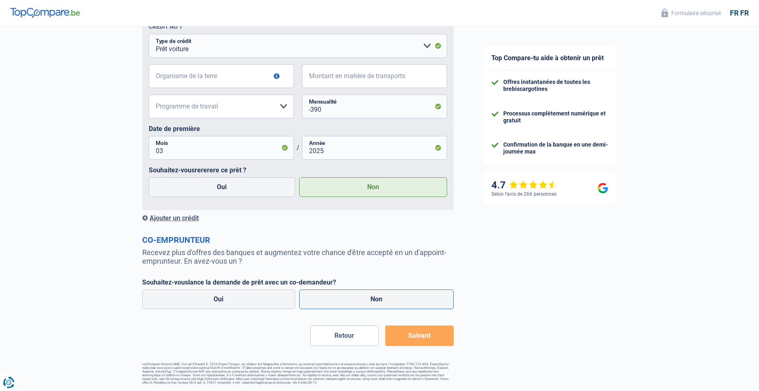
click at [359, 299] on label "Non" at bounding box center [376, 300] width 155 height 20
click at [359, 299] on input "Non" at bounding box center [376, 300] width 155 height 20
radio input "true"
click at [417, 337] on button "Suivant" at bounding box center [419, 336] width 68 height 20
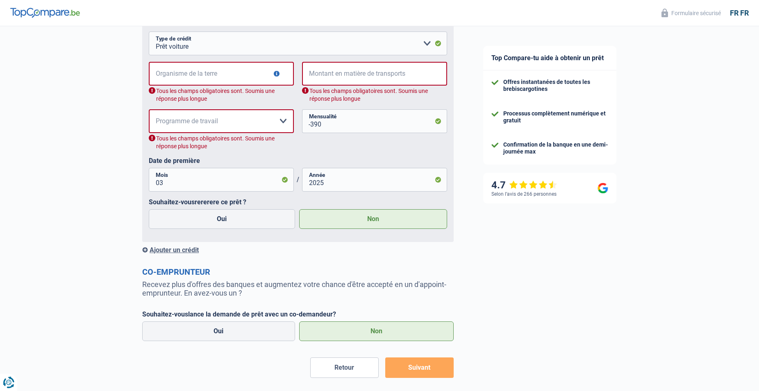
click at [277, 75] on button "button" at bounding box center [277, 74] width 6 height 6
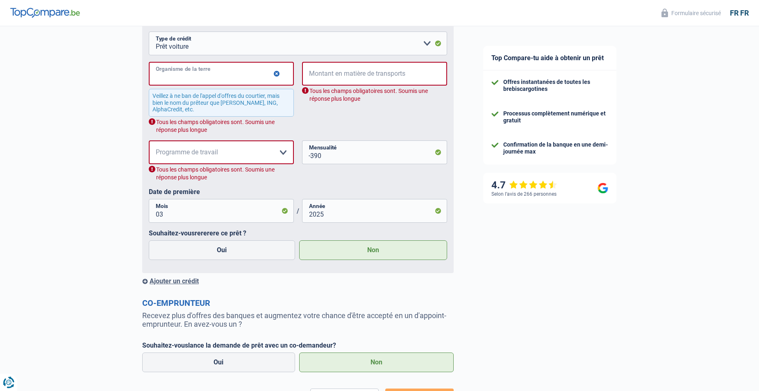
click at [198, 77] on input "Organisme de la terre" at bounding box center [221, 74] width 145 height 24
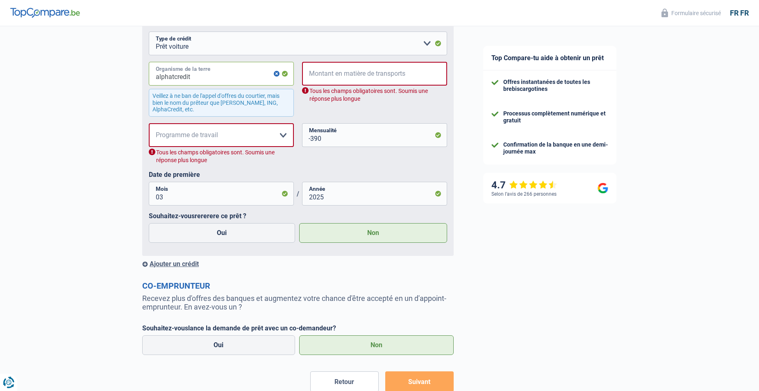
type input "alphatcredit"
click at [364, 76] on input "Montant en matière de transports" at bounding box center [379, 74] width 137 height 24
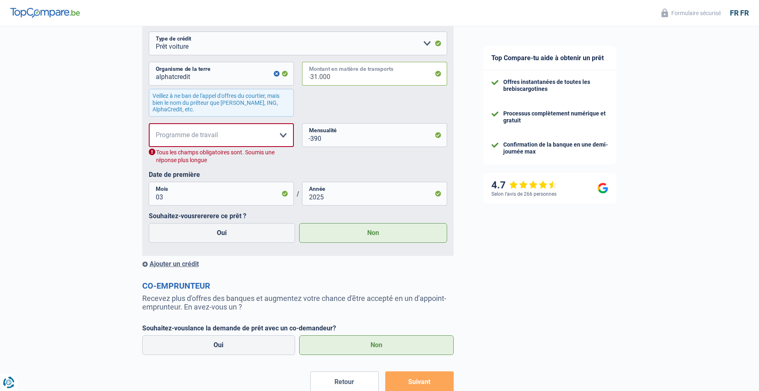
type input "31.000"
click at [149, 123] on select "12 mois 18 mois 24 mois 30 mois 36 mois 42 mois 48 mois 60 mois 72 mois 84 mois…" at bounding box center [221, 135] width 145 height 24
select select "84"
click option "84 mois" at bounding box center [0, 0] width 0 height 0
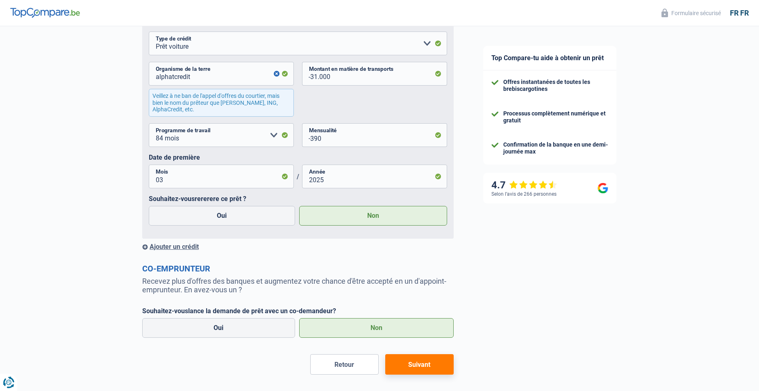
click at [422, 366] on button "Suivant" at bounding box center [419, 365] width 68 height 20
select select "36"
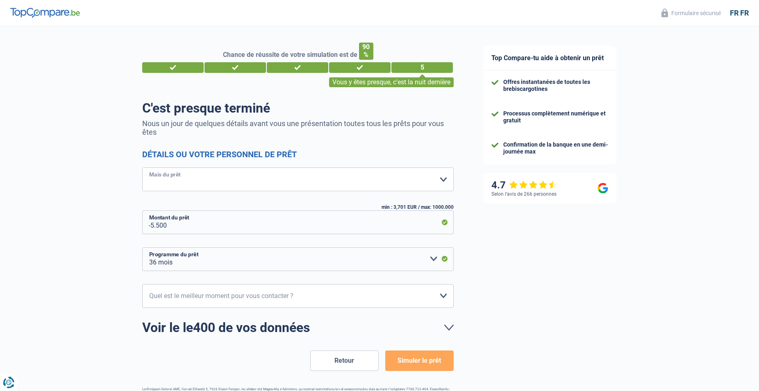
click at [142, 168] on select "Confort maison: meubles, textile, peinture, électroménager, outillage non-profe…" at bounding box center [298, 180] width 312 height 24
select select "other"
click option "Autre" at bounding box center [0, 0] width 0 height 0
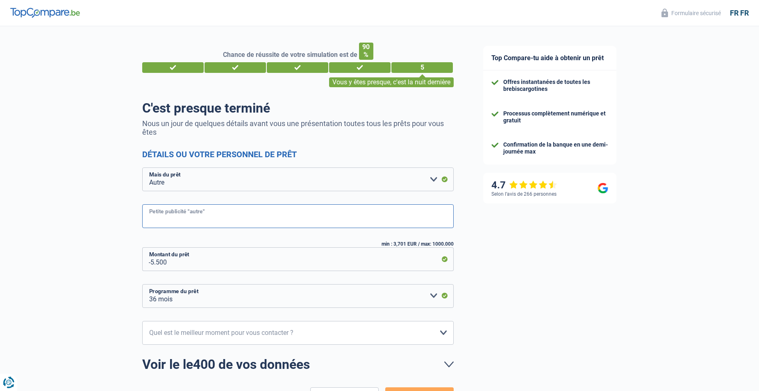
click at [237, 216] on input "Petite publicité "autre"" at bounding box center [298, 217] width 312 height 24
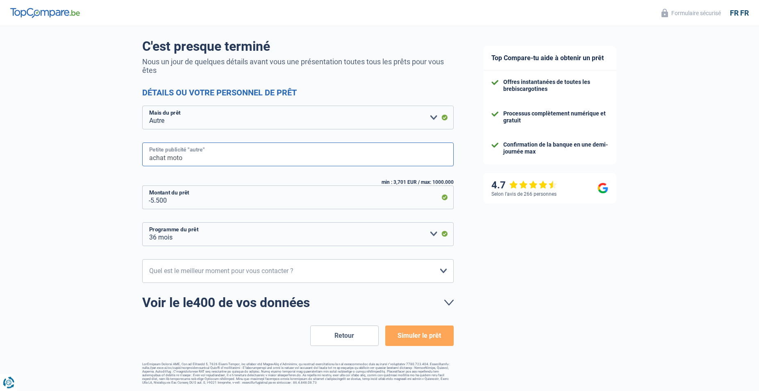
scroll to position [65, 0]
type input "achat moto"
click at [424, 333] on button "Simuler le prêt" at bounding box center [419, 336] width 68 height 20
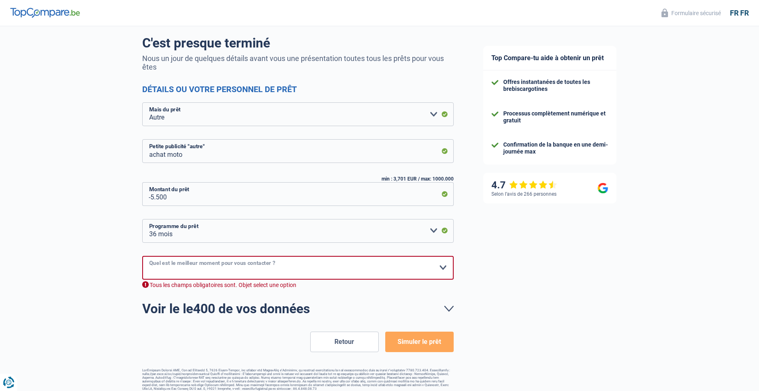
click at [142, 256] on select "10h-12h 12h-14h 14h-16h 16h-18h Veuillez sélectionner une option" at bounding box center [298, 268] width 312 height 24
select select "16-18"
click option "16h-18h" at bounding box center [0, 0] width 0 height 0
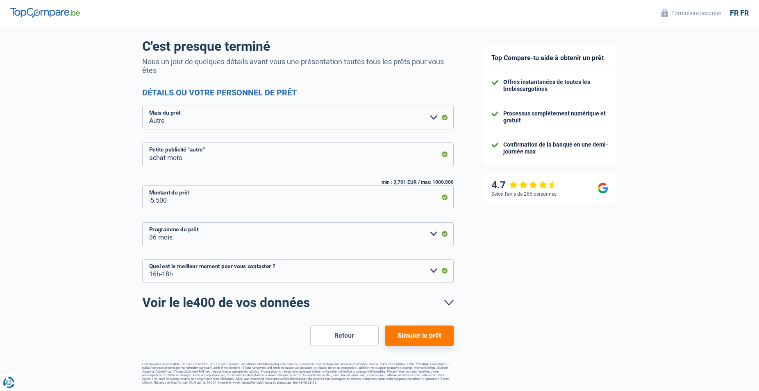
click at [426, 332] on button "Simuler le prêt" at bounding box center [419, 336] width 68 height 20
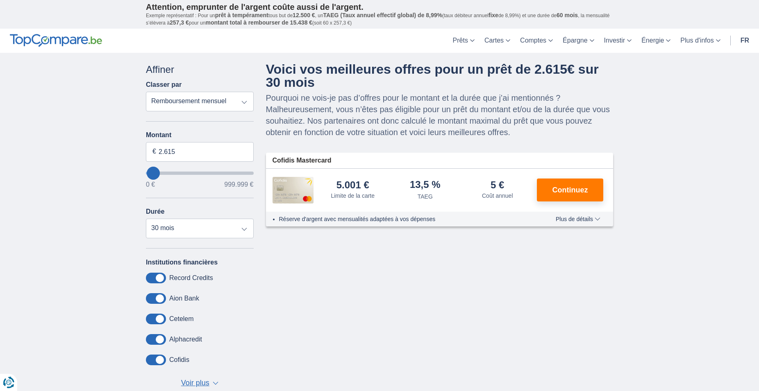
type input "17.000"
type input "17000"
select select "120"
type input "22.000"
type input "22000"
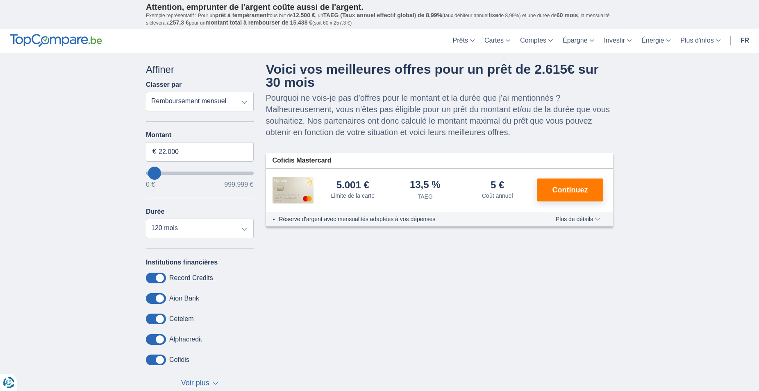
type input "30.000"
type input "30000"
type input "8.000"
type input "8000"
select select "48"
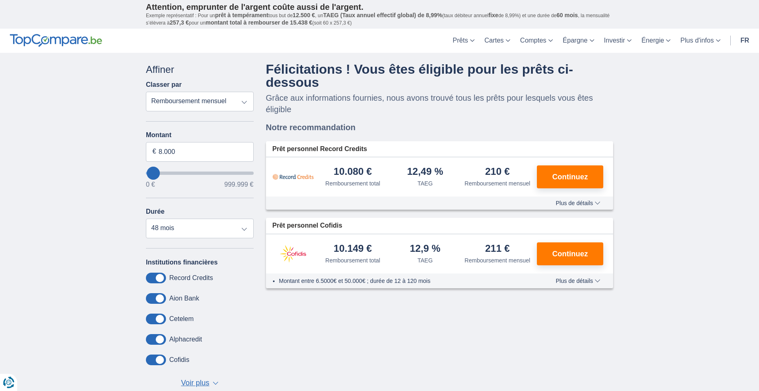
type input "35.000"
type input "35000"
type input "30.000"
type input "30000"
select select "120"
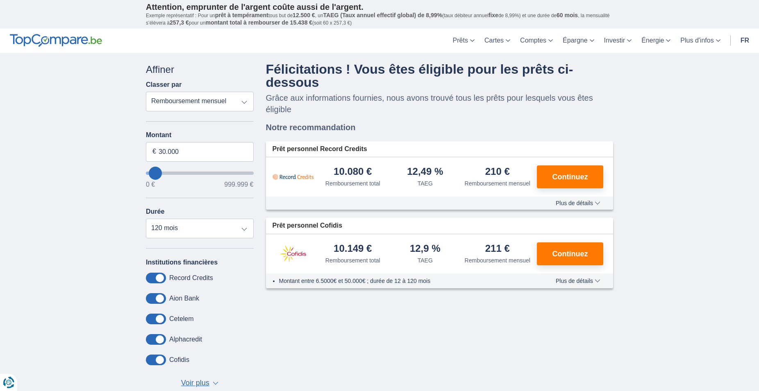
type input "26.000"
type input "26000"
type input "22.000"
type input "22000"
type input "8.000"
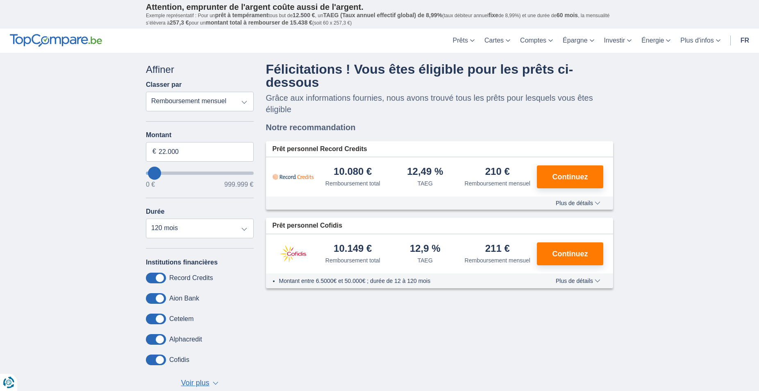
type input "8000"
select select "48"
click at [164, 150] on input "8.000" at bounding box center [200, 152] width 108 height 20
click at [189, 158] on input "5.500" at bounding box center [200, 152] width 108 height 20
type input "5.500"
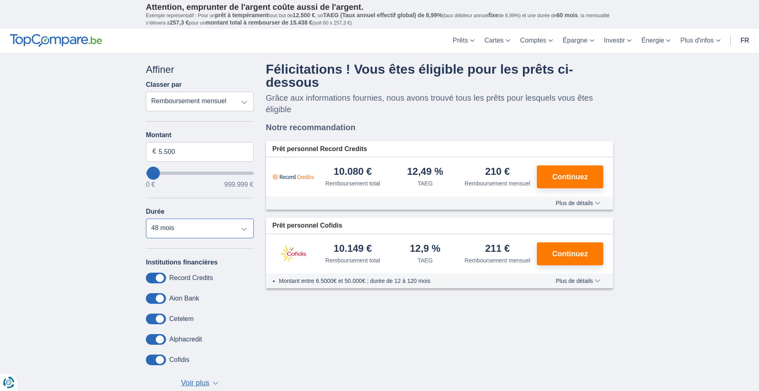
type input "6000"
click at [146, 219] on select "12 mois 18 mois 24 mois 30 mois 36 mois 42 mois 48 mois" at bounding box center [200, 229] width 108 height 20
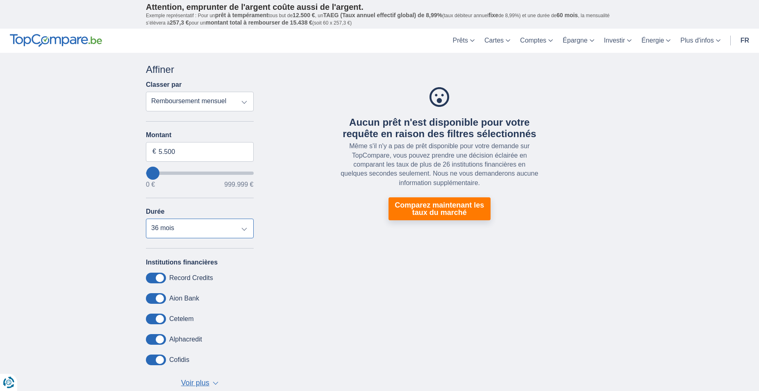
select select "36"
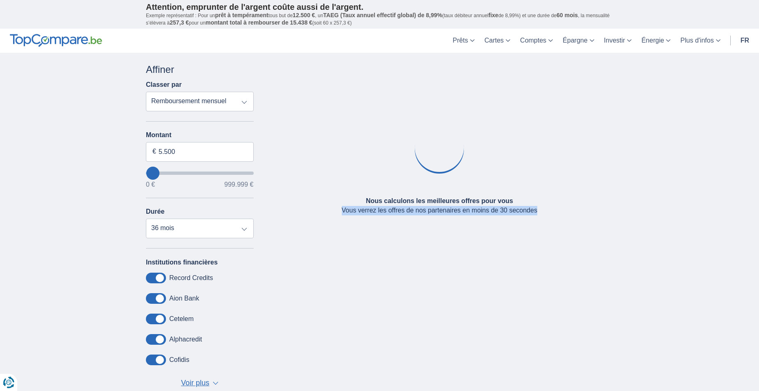
drag, startPoint x: 244, startPoint y: 228, endPoint x: 275, endPoint y: 244, distance: 35.6
click at [275, 244] on div "Annuler Filtres Affiner Classer par Remboursement total TAEG Remboursement mens…" at bounding box center [380, 232] width 480 height 339
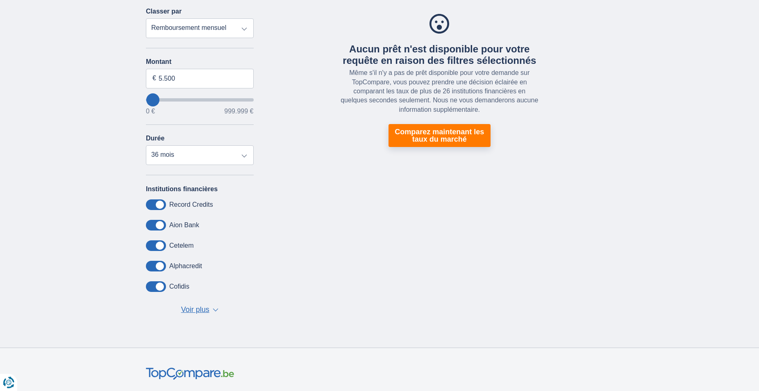
scroll to position [84, 0]
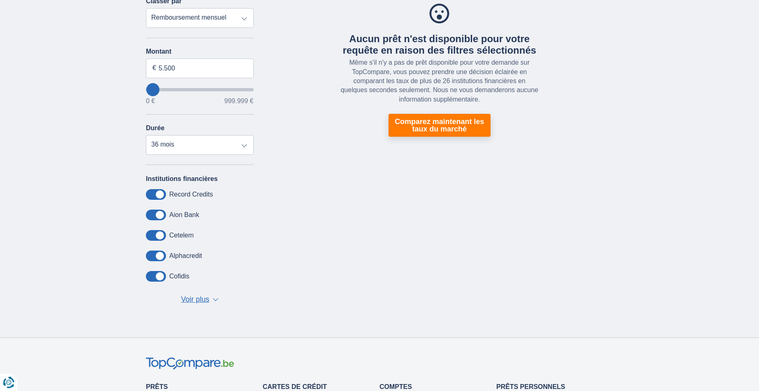
click at [203, 299] on span "Voir plus" at bounding box center [195, 300] width 28 height 11
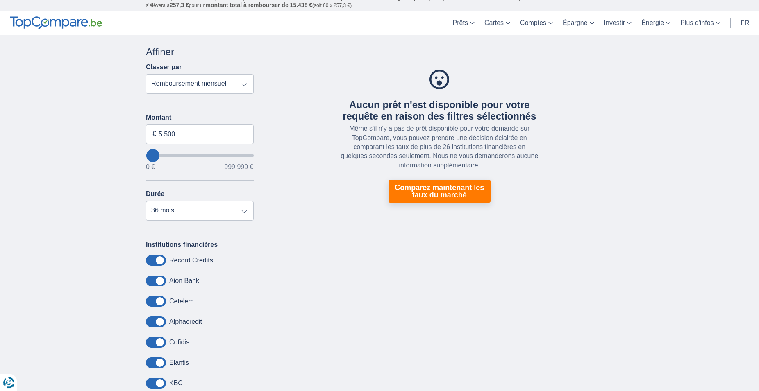
scroll to position [0, 0]
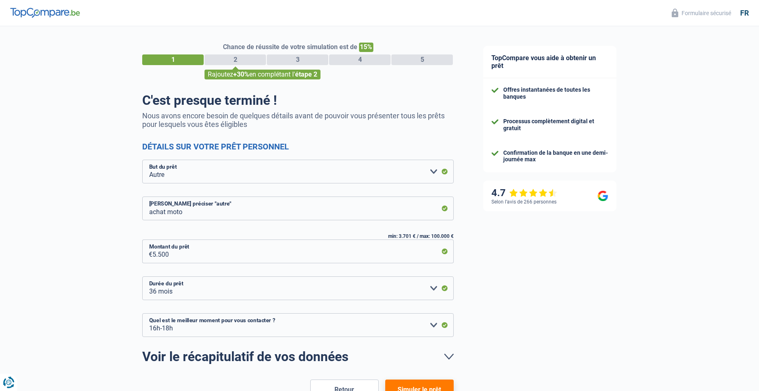
select select "other"
select select "36"
select select "16-18"
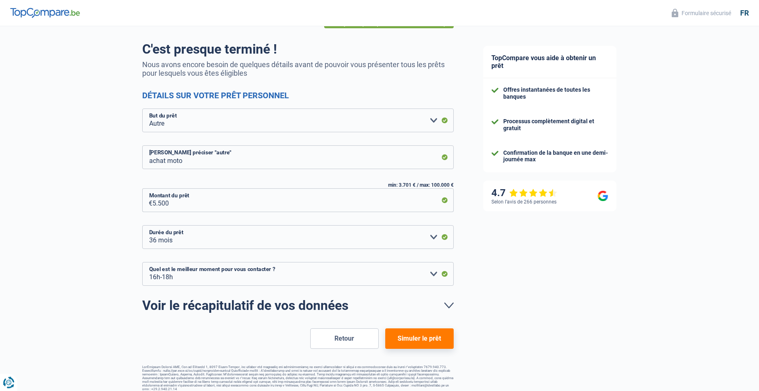
scroll to position [57, 0]
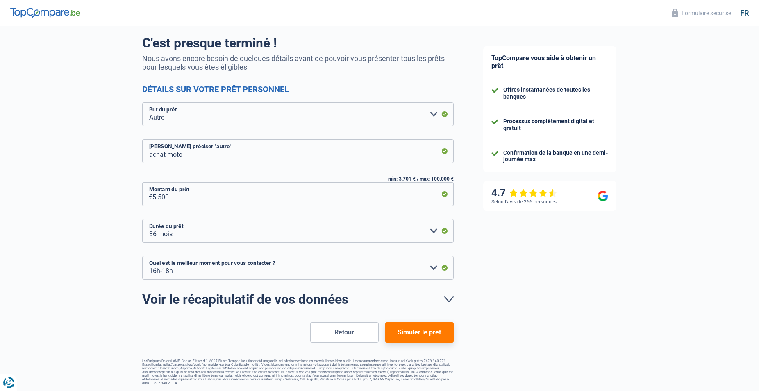
click at [430, 334] on button "Simuler le prêt" at bounding box center [419, 333] width 68 height 20
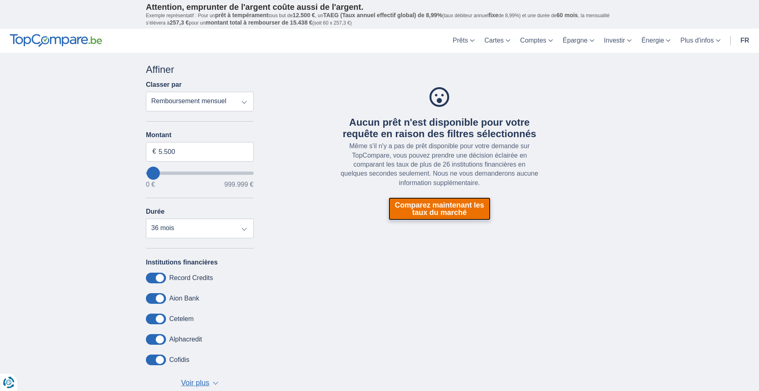
click at [452, 209] on link "Comparez maintenant les taux du marché" at bounding box center [440, 209] width 102 height 23
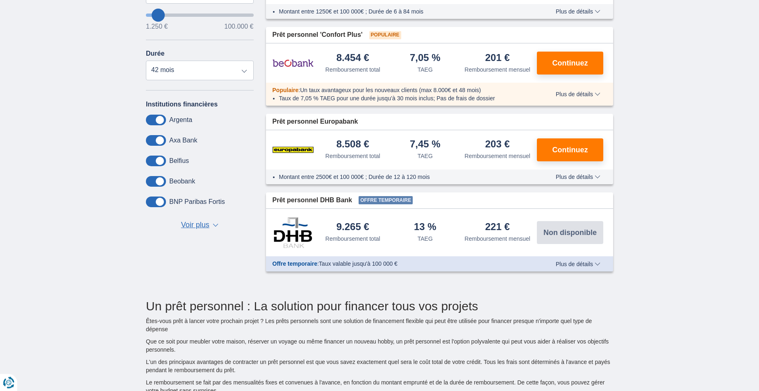
scroll to position [251, 0]
click at [580, 266] on span "Plus de détails" at bounding box center [578, 265] width 45 height 6
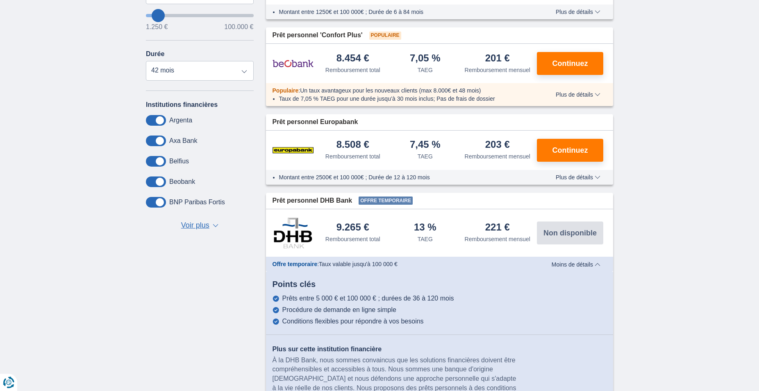
click at [584, 263] on span "Moins de détails" at bounding box center [576, 265] width 49 height 6
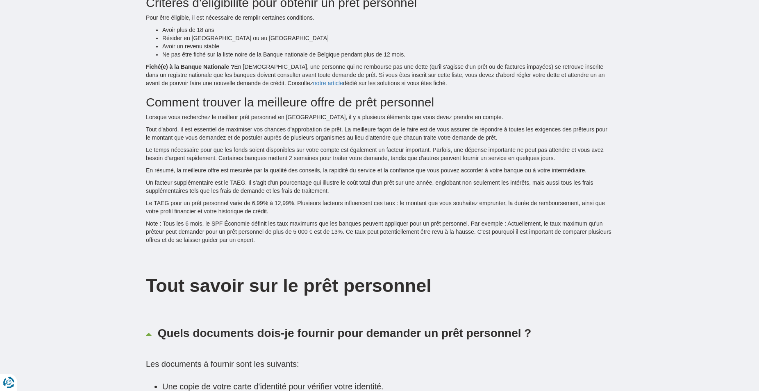
scroll to position [878, 0]
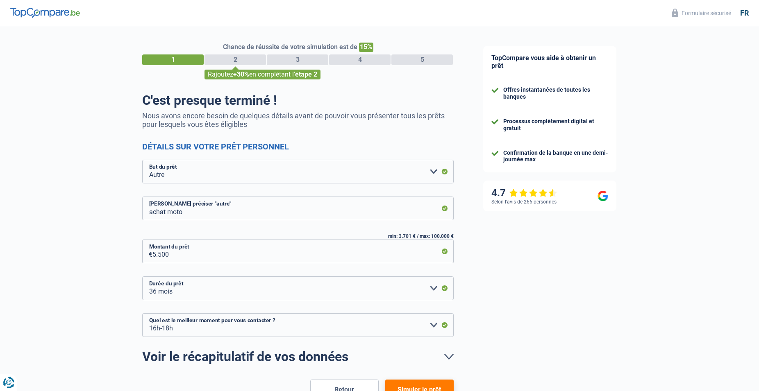
select select "other"
select select "36"
select select "16-18"
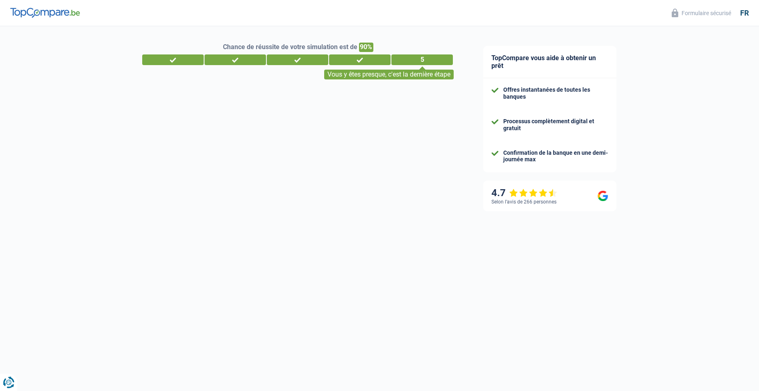
select select "32"
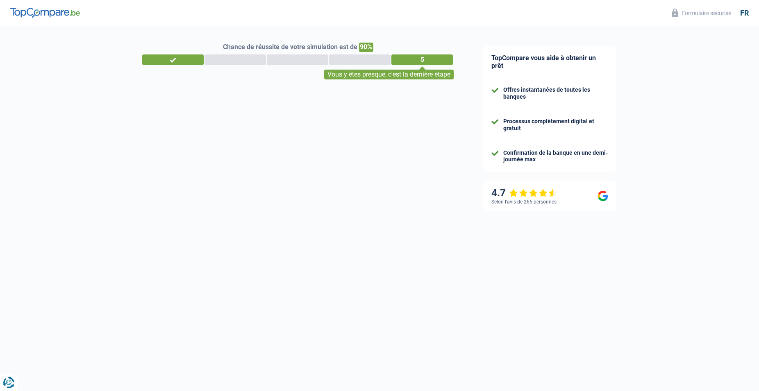
select select "netSalary"
select select "carLoan"
select select "84"
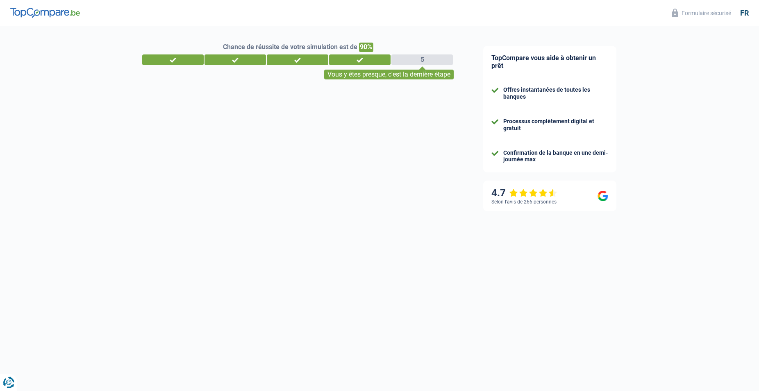
select select "divorced"
select select "rents"
select select "BE"
select select "worker"
select select "BE"
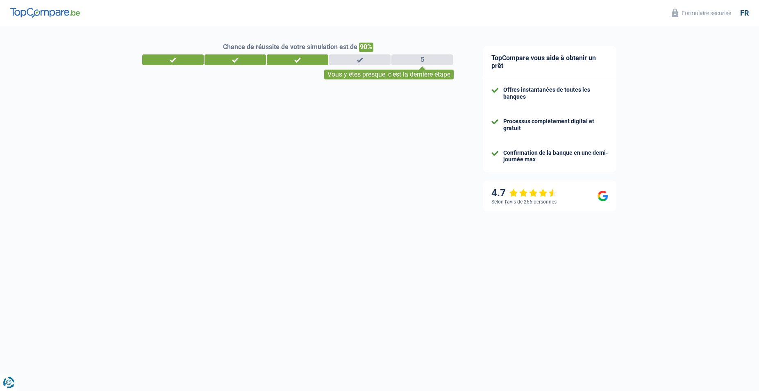
select select "industry"
select select "32"
